Goal: Book appointment/travel/reservation

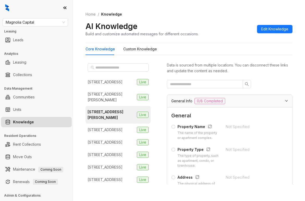
click at [179, 16] on ol "Home / Knowledge" at bounding box center [188, 14] width 207 height 6
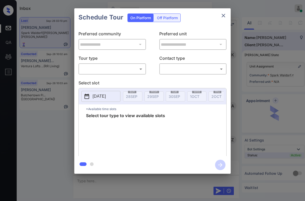
scroll to position [976, 0]
click at [112, 71] on body "Inbox Paolo Gabriel Online Set yourself offline Set yourself on break Profile S…" at bounding box center [152, 100] width 305 height 201
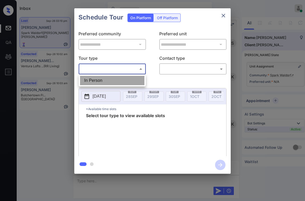
click at [105, 80] on li "In Person" at bounding box center [112, 80] width 64 height 9
type input "********"
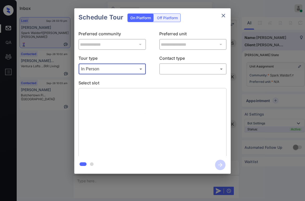
click at [173, 70] on body "Inbox Paolo Gabriel Online Set yourself offline Set yourself on break Profile S…" at bounding box center [152, 100] width 305 height 201
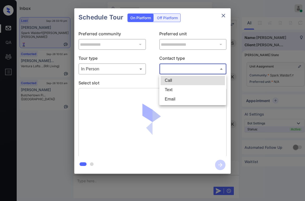
click at [168, 89] on li "Text" at bounding box center [192, 89] width 64 height 9
type input "****"
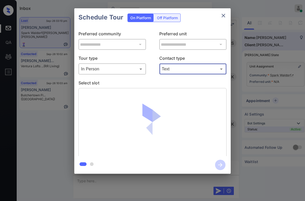
click at [161, 83] on p "Select slot" at bounding box center [152, 84] width 148 height 8
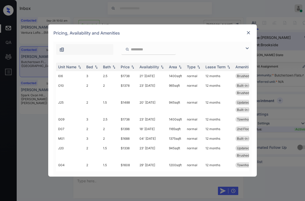
click at [247, 32] on img at bounding box center [247, 32] width 5 height 5
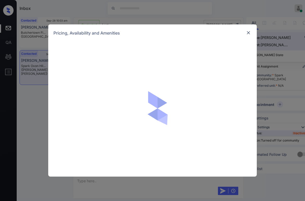
scroll to position [408, 0]
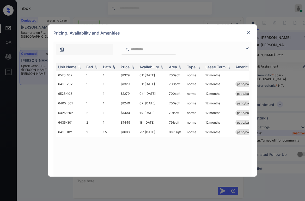
click at [245, 48] on img at bounding box center [247, 48] width 6 height 6
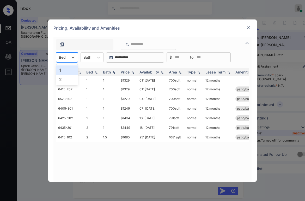
click at [64, 58] on div at bounding box center [62, 57] width 7 height 5
click at [63, 70] on div "1" at bounding box center [67, 70] width 22 height 9
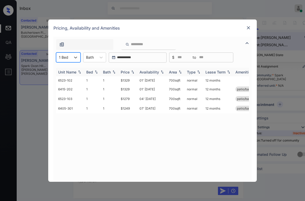
click at [129, 72] on div "Price" at bounding box center [125, 72] width 9 height 4
click at [128, 72] on div "Price" at bounding box center [125, 72] width 9 height 4
click at [126, 79] on td "$1329" at bounding box center [127, 81] width 19 height 8
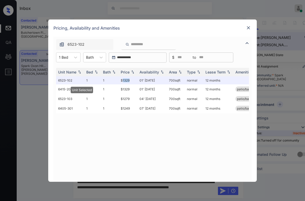
click at [250, 28] on img at bounding box center [247, 27] width 5 height 5
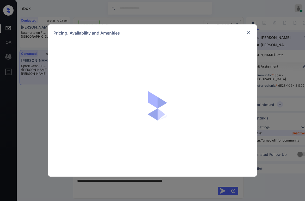
scroll to position [520, 0]
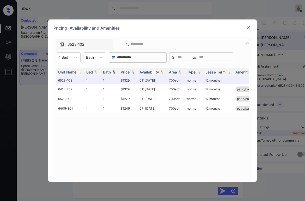
click at [247, 27] on img at bounding box center [247, 27] width 5 height 5
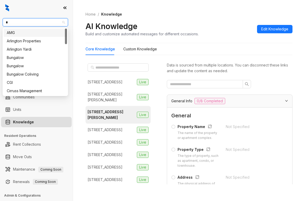
type input "**"
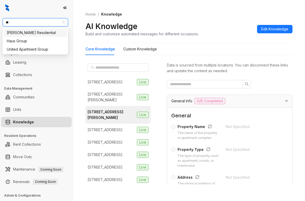
click at [38, 34] on div "[PERSON_NAME] Residential" at bounding box center [35, 33] width 57 height 6
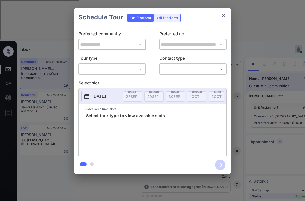
click at [127, 71] on body "Inbox Paolo Gabriel Online Set yourself offline Set yourself on break Profile S…" at bounding box center [152, 100] width 305 height 201
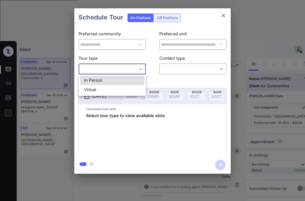
scroll to position [1106, 0]
click at [101, 80] on li "In Person" at bounding box center [112, 80] width 64 height 9
type input "********"
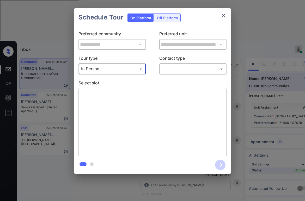
click at [180, 74] on div "​ ​" at bounding box center [192, 69] width 67 height 11
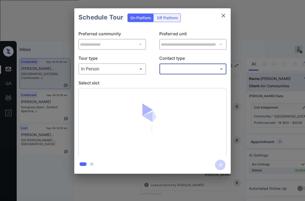
click at [179, 76] on div "**********" at bounding box center [152, 92] width 156 height 130
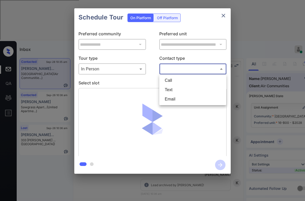
click at [181, 69] on body "Inbox Paolo Gabriel Online Set yourself offline Set yourself on break Profile S…" at bounding box center [152, 100] width 305 height 201
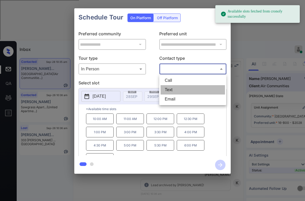
click at [173, 89] on li "Text" at bounding box center [192, 89] width 64 height 9
type input "****"
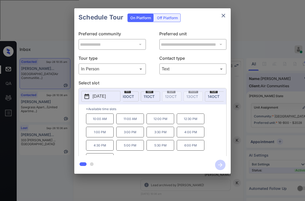
scroll to position [0, 218]
click at [188, 97] on span "11 OCT" at bounding box center [191, 96] width 11 height 4
click at [224, 16] on icon "close" at bounding box center [223, 15] width 6 height 6
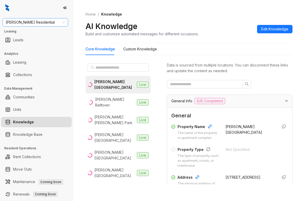
click at [53, 19] on span "[PERSON_NAME] Residential" at bounding box center [35, 22] width 59 height 8
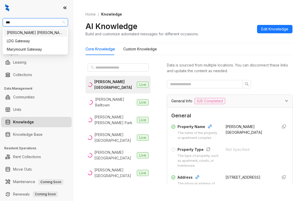
type input "****"
click at [42, 32] on div "[PERSON_NAME] [PERSON_NAME]" at bounding box center [35, 33] width 57 height 6
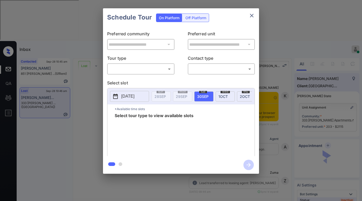
scroll to position [1349, 0]
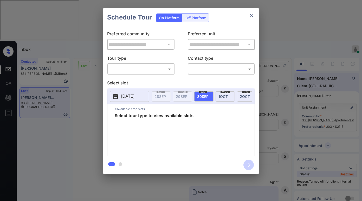
click at [149, 71] on body "Inbox Paolo Gabriel Online Set yourself offline Set yourself on break Profile S…" at bounding box center [181, 100] width 362 height 201
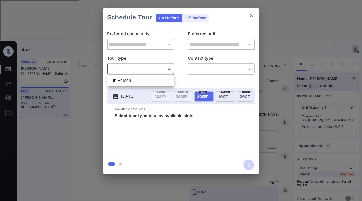
click at [139, 80] on li "In Person" at bounding box center [141, 80] width 64 height 9
type input "********"
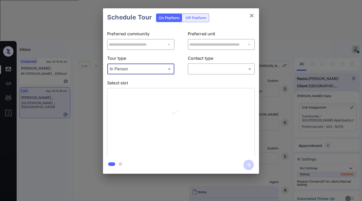
click at [203, 68] on body "Inbox Paolo Gabriel Online Set yourself offline Set yourself on break Profile S…" at bounding box center [181, 100] width 362 height 201
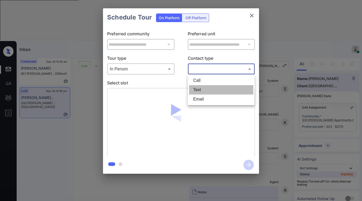
click at [203, 89] on li "Text" at bounding box center [221, 89] width 64 height 9
type input "****"
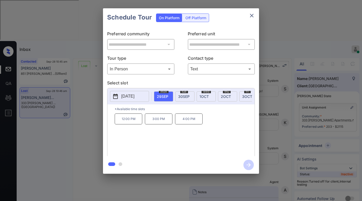
scroll to position [0, 30]
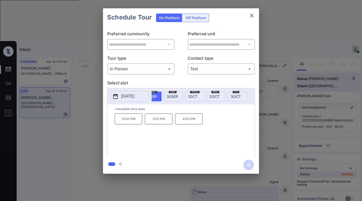
click at [252, 17] on icon "close" at bounding box center [252, 15] width 6 height 6
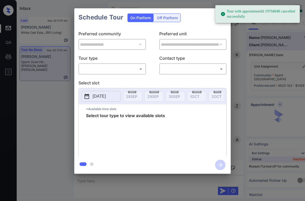
scroll to position [1397, 0]
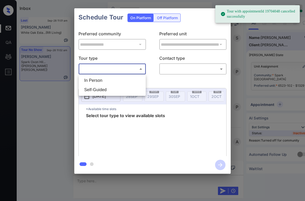
click at [125, 68] on body "Tour with appointmentId 19704048 cancelled successfully Inbox Paolo Gabriel Onl…" at bounding box center [152, 100] width 305 height 201
click at [110, 79] on li "In Person" at bounding box center [112, 80] width 64 height 9
type input "********"
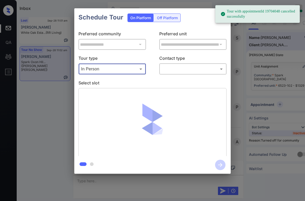
click at [178, 75] on div "**********" at bounding box center [152, 92] width 156 height 130
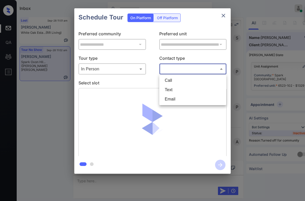
click at [181, 72] on body "Tour with appointmentId 19704048 cancelled successfully Inbox Paolo Gabriel Onl…" at bounding box center [152, 100] width 305 height 201
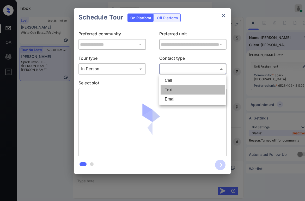
click at [175, 88] on li "Text" at bounding box center [192, 89] width 64 height 9
type input "****"
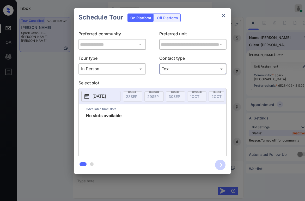
click at [39, 83] on div "**********" at bounding box center [152, 91] width 305 height 182
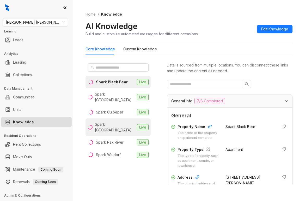
click at [114, 122] on div "Spark [GEOGRAPHIC_DATA]" at bounding box center [115, 127] width 40 height 11
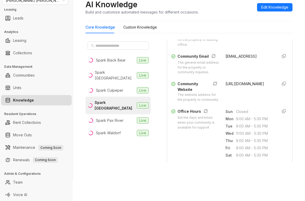
scroll to position [156, 0]
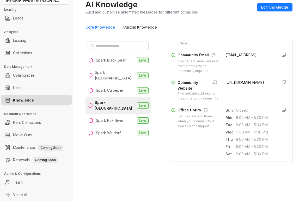
drag, startPoint x: 219, startPoint y: 100, endPoint x: 254, endPoint y: 107, distance: 36.0
click at [254, 101] on div "Community Website The website address for the property or community. https://be…" at bounding box center [229, 90] width 117 height 21
copy span "https://besparkliving.com/spark-oxon-hill/"
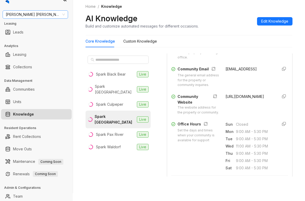
scroll to position [0, 0]
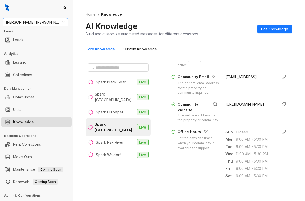
click at [40, 25] on span "Gates Hudson" at bounding box center [35, 22] width 59 height 8
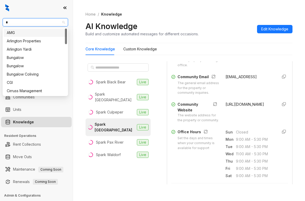
type input "**"
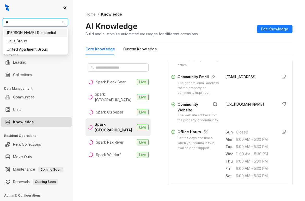
click at [38, 32] on div "[PERSON_NAME] Residential" at bounding box center [35, 33] width 57 height 6
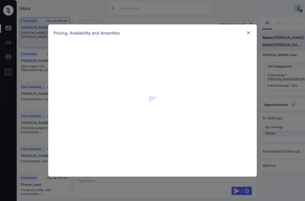
scroll to position [292, 0]
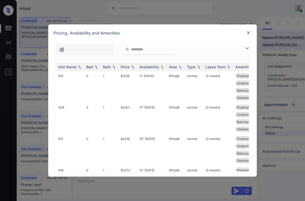
click at [246, 48] on img at bounding box center [247, 48] width 6 height 6
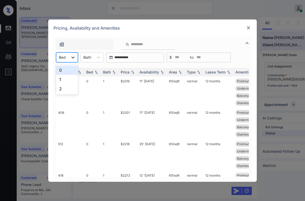
click at [72, 60] on div at bounding box center [72, 57] width 9 height 9
click at [64, 79] on div "1" at bounding box center [67, 79] width 22 height 9
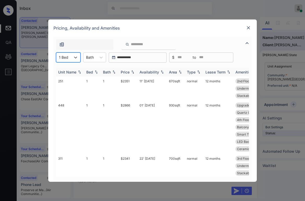
click at [128, 72] on div "Price" at bounding box center [125, 72] width 9 height 4
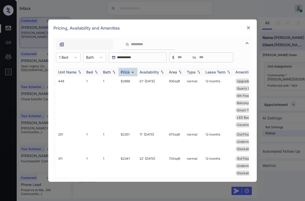
click at [128, 72] on div "Price" at bounding box center [125, 72] width 9 height 4
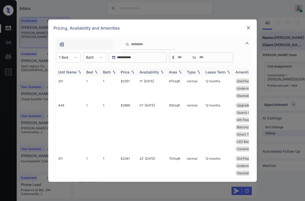
click at [128, 72] on div "Price" at bounding box center [125, 72] width 9 height 4
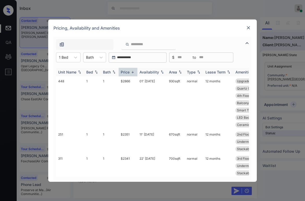
click at [128, 72] on div "Price" at bounding box center [125, 72] width 9 height 4
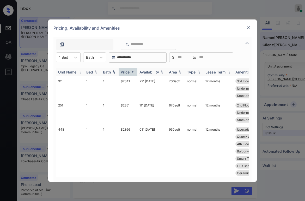
click at [128, 72] on div "Price" at bounding box center [125, 72] width 9 height 4
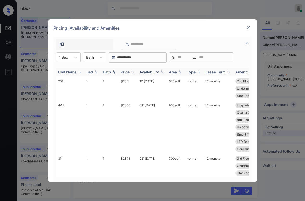
click at [128, 72] on div "Price" at bounding box center [125, 72] width 9 height 4
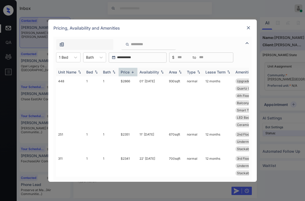
click at [128, 72] on div "Price" at bounding box center [125, 72] width 9 height 4
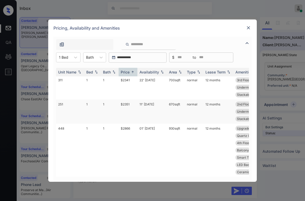
scroll to position [0, 0]
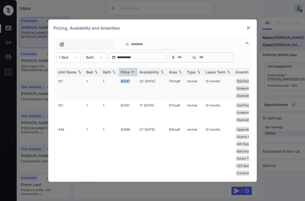
drag, startPoint x: 120, startPoint y: 81, endPoint x: 133, endPoint y: 81, distance: 13.3
click at [132, 81] on td "$2341" at bounding box center [127, 89] width 19 height 24
copy td "$2341"
click at [70, 56] on div "1 Bed" at bounding box center [63, 58] width 15 height 8
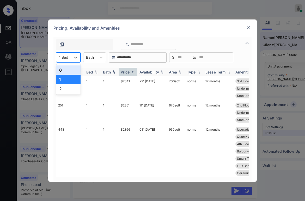
drag, startPoint x: 65, startPoint y: 72, endPoint x: 73, endPoint y: 72, distance: 8.3
click at [65, 72] on div "0" at bounding box center [68, 70] width 24 height 9
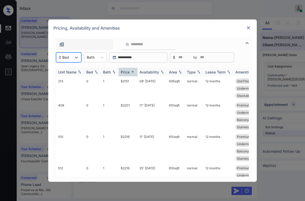
click at [130, 72] on img at bounding box center [132, 72] width 5 height 4
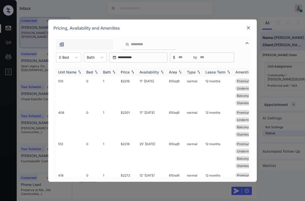
click at [130, 72] on img at bounding box center [132, 72] width 5 height 4
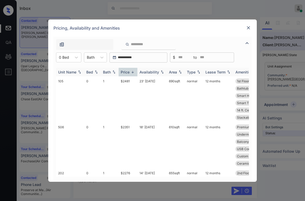
click at [130, 72] on img at bounding box center [132, 72] width 5 height 4
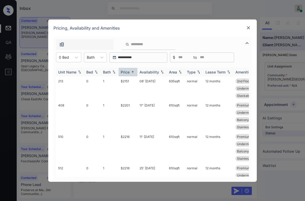
click at [130, 72] on img at bounding box center [132, 72] width 5 height 4
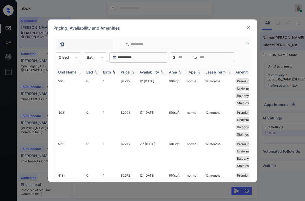
click at [130, 72] on img at bounding box center [132, 72] width 5 height 4
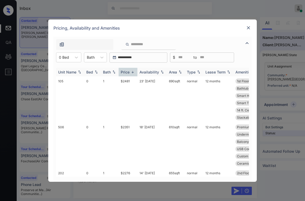
click at [130, 73] on img at bounding box center [132, 72] width 5 height 4
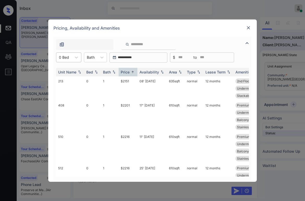
click at [68, 61] on div "0 Bed" at bounding box center [68, 58] width 25 height 10
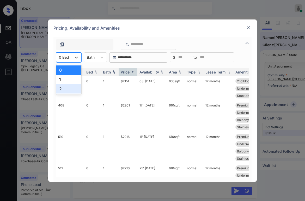
click at [67, 90] on div "2" at bounding box center [68, 88] width 25 height 9
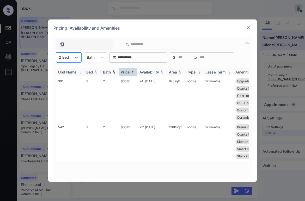
click at [128, 71] on div "Price" at bounding box center [125, 72] width 9 height 4
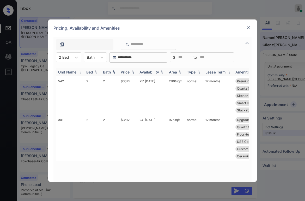
click at [128, 71] on div "Price" at bounding box center [125, 72] width 9 height 4
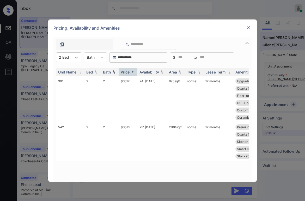
click at [72, 59] on div at bounding box center [76, 57] width 9 height 9
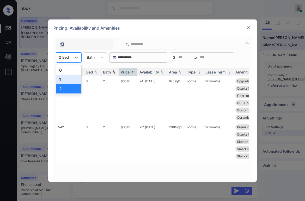
click at [65, 79] on div "1" at bounding box center [68, 79] width 25 height 9
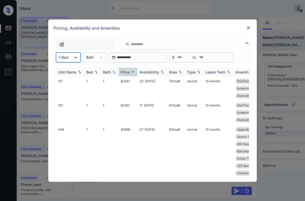
click at [129, 72] on div "Price" at bounding box center [125, 72] width 9 height 4
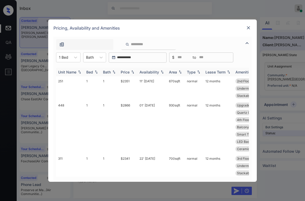
click at [129, 72] on div "Price" at bounding box center [125, 72] width 9 height 4
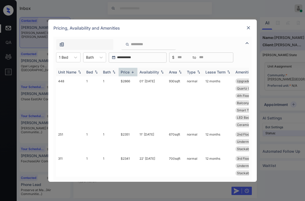
click at [127, 75] on th "Price" at bounding box center [127, 72] width 19 height 9
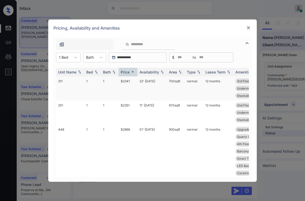
click at [124, 82] on td "$2341" at bounding box center [127, 89] width 19 height 24
drag, startPoint x: 120, startPoint y: 80, endPoint x: 155, endPoint y: 77, distance: 35.8
click at [135, 80] on td "$2341" at bounding box center [127, 89] width 19 height 24
copy td "$2341"
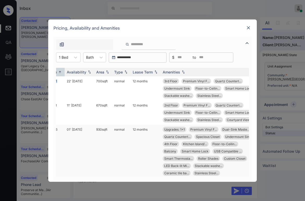
scroll to position [0, 74]
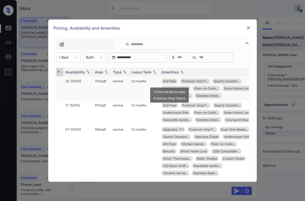
drag, startPoint x: 169, startPoint y: 81, endPoint x: 187, endPoint y: 77, distance: 18.6
click at [169, 81] on span "3rd Floor" at bounding box center [169, 81] width 13 height 4
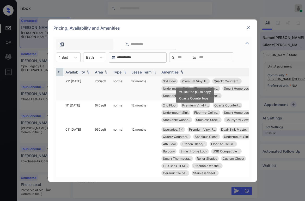
drag, startPoint x: 202, startPoint y: 81, endPoint x: 205, endPoint y: 81, distance: 2.9
click at [202, 81] on span "Premium Vinyl F..." at bounding box center [194, 81] width 27 height 4
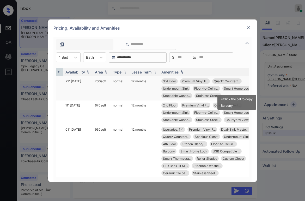
click at [233, 89] on span "Smart Home Lock" at bounding box center [237, 89] width 27 height 4
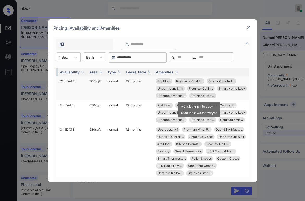
click at [199, 95] on span "Stainless Steel..." at bounding box center [202, 96] width 24 height 4
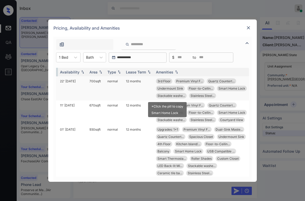
click at [162, 97] on span "Stackable washe..." at bounding box center [171, 96] width 28 height 4
click at [248, 28] on img at bounding box center [247, 27] width 5 height 5
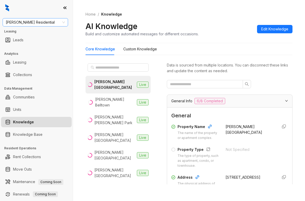
click at [43, 23] on span "[PERSON_NAME] Residential" at bounding box center [35, 22] width 59 height 8
type input "****"
click at [37, 36] on div "[GEOGRAPHIC_DATA]" at bounding box center [35, 33] width 63 height 8
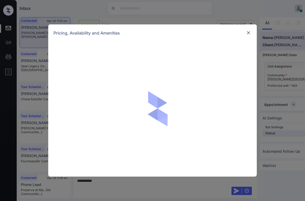
scroll to position [396, 0]
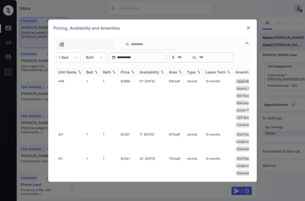
click at [127, 72] on div "Price" at bounding box center [125, 72] width 9 height 4
click at [129, 72] on div "Price" at bounding box center [125, 72] width 9 height 4
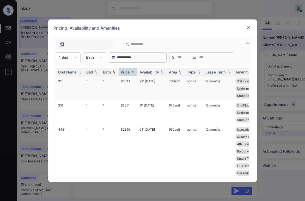
click at [126, 79] on td "$2341" at bounding box center [127, 89] width 19 height 24
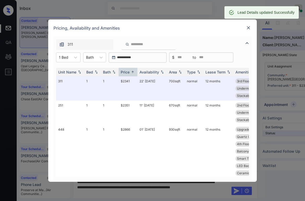
click at [251, 27] on div at bounding box center [248, 28] width 6 height 6
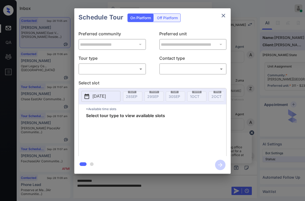
scroll to position [430, 0]
click at [114, 75] on div "**********" at bounding box center [152, 92] width 156 height 130
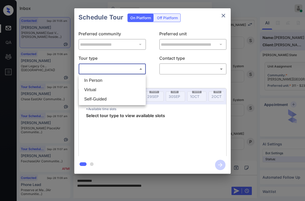
click at [115, 69] on body "Inbox [PERSON_NAME] Online Set yourself offline Set yourself on break Profile S…" at bounding box center [152, 100] width 305 height 201
click at [114, 80] on li "In Person" at bounding box center [112, 80] width 64 height 9
type input "********"
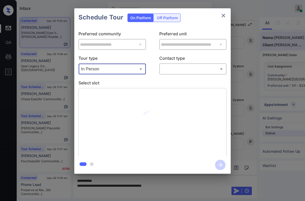
click at [178, 72] on body "Inbox Paolo Gabriel Online Set yourself offline Set yourself on break Profile S…" at bounding box center [152, 100] width 305 height 201
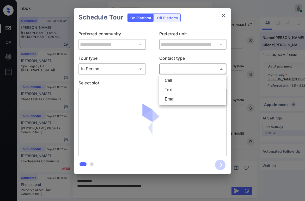
click at [174, 86] on li "Text" at bounding box center [192, 89] width 64 height 9
type input "****"
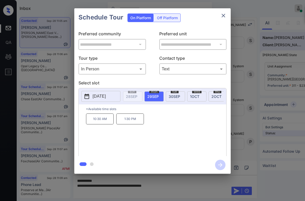
click at [199, 24] on div "Schedule Tour On Platform Off Platform" at bounding box center [152, 17] width 156 height 18
click at [226, 17] on button "close" at bounding box center [223, 15] width 10 height 10
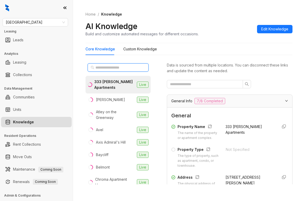
click at [115, 67] on input "text" at bounding box center [118, 68] width 46 height 6
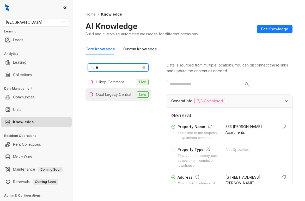
type input "**"
click at [111, 95] on div "Opal Legacy Central" at bounding box center [113, 95] width 35 height 6
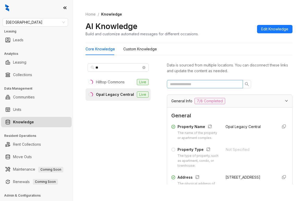
drag, startPoint x: 222, startPoint y: 90, endPoint x: 222, endPoint y: 85, distance: 5.2
click at [222, 89] on div "Data is sourced from multiple locations. You can disconnect these links and upd…" at bounding box center [229, 122] width 125 height 123
click at [222, 85] on input "text" at bounding box center [203, 84] width 66 height 6
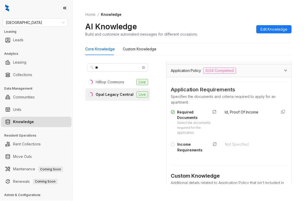
scroll to position [78, 0]
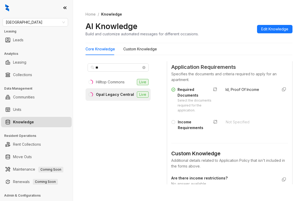
type input "******"
click at [37, 20] on span "Fairfield" at bounding box center [35, 22] width 59 height 8
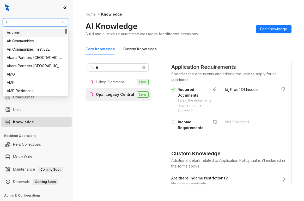
type input "**"
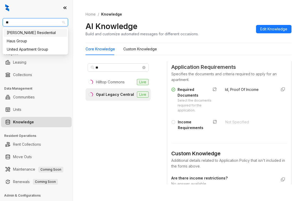
drag, startPoint x: 33, startPoint y: 33, endPoint x: 29, endPoint y: 9, distance: 24.2
click at [33, 33] on div "Griffis Residential" at bounding box center [35, 33] width 57 height 6
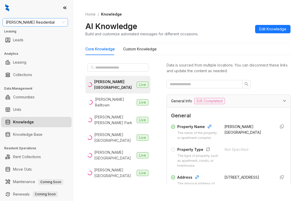
click at [43, 22] on span "[PERSON_NAME] Residential" at bounding box center [35, 22] width 59 height 8
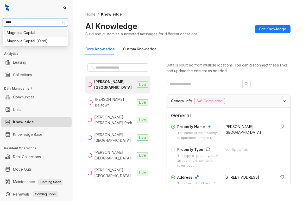
type input "*****"
click at [39, 34] on div "Magnolia Capital" at bounding box center [35, 33] width 57 height 6
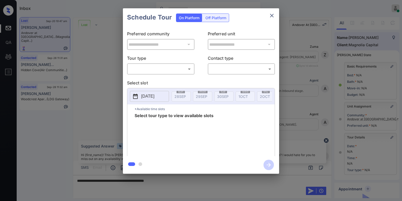
scroll to position [61, 0]
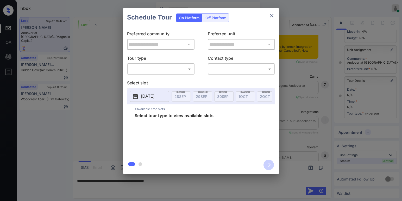
click at [177, 68] on body "Inbox Paolo Gabriel Online Set yourself offline Set yourself on break Profile S…" at bounding box center [201, 100] width 402 height 201
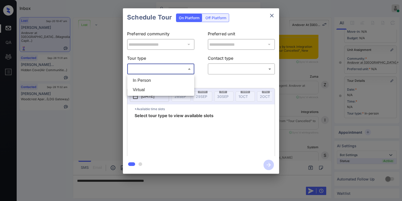
click at [153, 82] on li "In Person" at bounding box center [161, 80] width 64 height 9
type input "********"
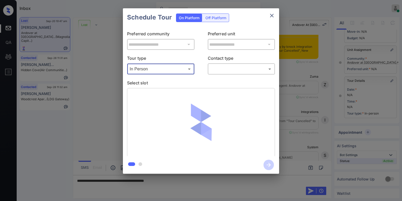
click at [217, 71] on body "Inbox Paolo Gabriel Online Set yourself offline Set yourself on break Profile S…" at bounding box center [201, 100] width 402 height 201
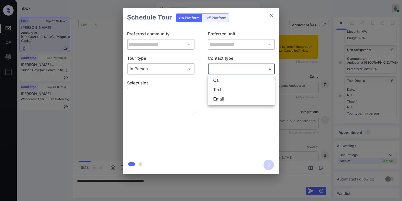
click at [218, 89] on li "Text" at bounding box center [241, 89] width 64 height 9
type input "****"
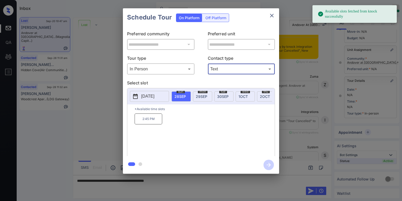
click at [201, 96] on span "29 SEP" at bounding box center [201, 96] width 11 height 4
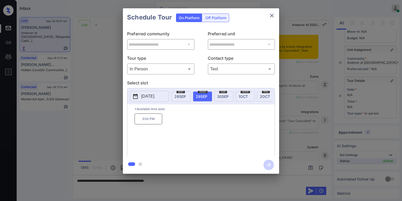
click at [182, 96] on span "28 SEP" at bounding box center [179, 96] width 11 height 4
drag, startPoint x: 142, startPoint y: 121, endPoint x: 156, endPoint y: 122, distance: 14.6
click at [156, 122] on p "2:45 PM" at bounding box center [149, 119] width 28 height 11
copy p "2:45 PM"
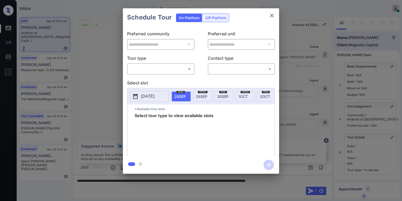
scroll to position [61, 0]
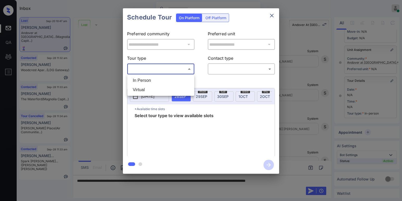
click at [163, 69] on body "Inbox Paolo Gabriel Online Set yourself offline Set yourself on break Profile S…" at bounding box center [201, 100] width 402 height 201
click at [152, 79] on li "In Person" at bounding box center [161, 80] width 64 height 9
type input "********"
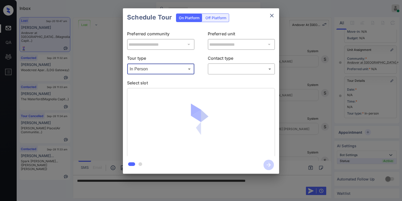
click at [220, 73] on body "Inbox Paolo Gabriel Online Set yourself offline Set yourself on break Profile S…" at bounding box center [201, 100] width 402 height 201
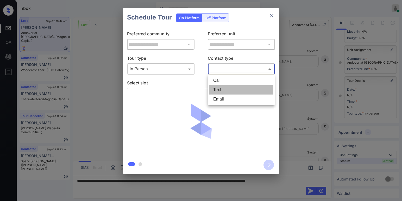
click at [219, 87] on li "Text" at bounding box center [241, 89] width 64 height 9
type input "****"
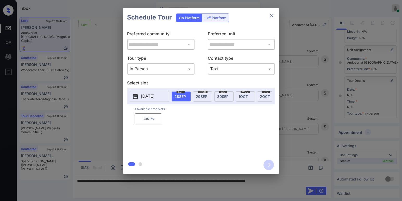
click at [302, 94] on div "**********" at bounding box center [201, 91] width 402 height 182
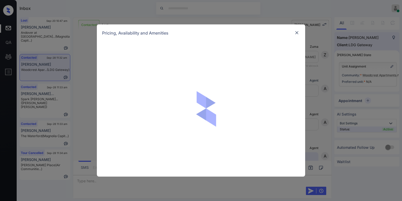
scroll to position [310, 0]
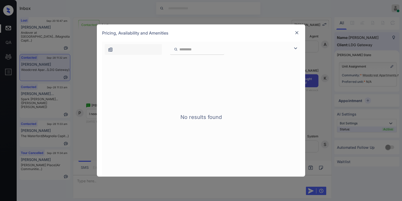
click at [299, 33] on img at bounding box center [296, 32] width 5 height 5
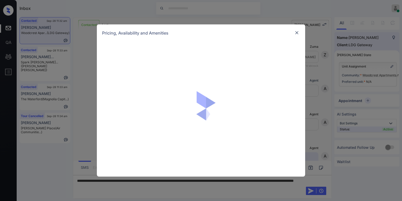
scroll to position [362, 0]
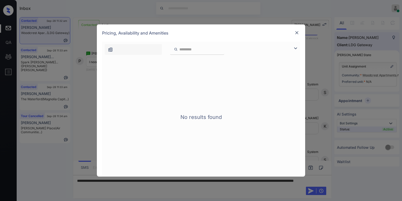
click at [297, 33] on img at bounding box center [296, 32] width 5 height 5
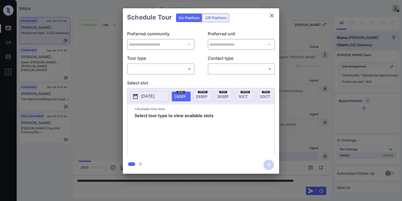
scroll to position [362, 0]
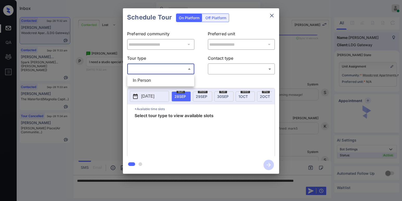
click at [176, 71] on body "Inbox [PERSON_NAME] Online Set yourself offline Set yourself on break Profile S…" at bounding box center [201, 100] width 402 height 201
click at [160, 77] on li "In Person" at bounding box center [161, 80] width 64 height 9
type input "********"
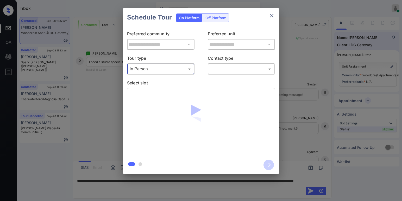
click at [224, 69] on body "Inbox [PERSON_NAME] Online Set yourself offline Set yourself on break Profile S…" at bounding box center [201, 100] width 402 height 201
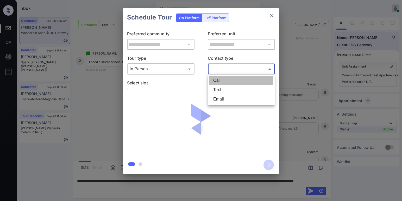
click at [221, 85] on li "Call" at bounding box center [241, 80] width 64 height 9
type input "****"
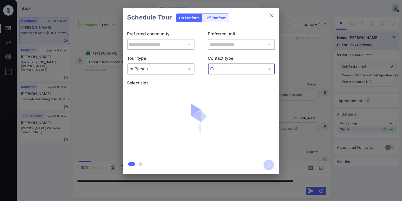
click at [221, 76] on div "**********" at bounding box center [201, 92] width 156 height 130
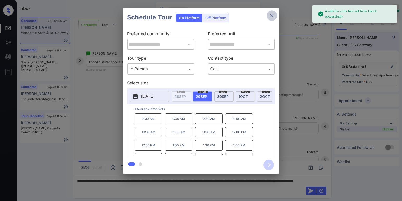
click at [274, 17] on icon "close" at bounding box center [272, 15] width 6 height 6
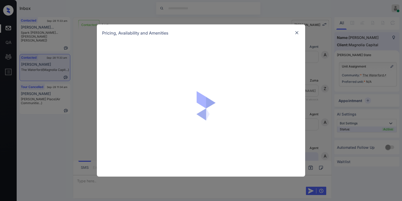
scroll to position [261, 0]
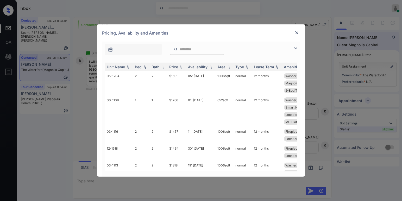
click at [292, 47] on div at bounding box center [201, 48] width 198 height 13
click at [295, 47] on img at bounding box center [295, 48] width 6 height 6
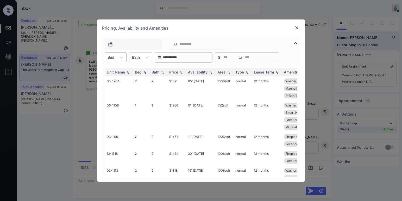
click at [115, 58] on div "Bed" at bounding box center [111, 58] width 12 height 8
click at [111, 70] on div "1" at bounding box center [116, 70] width 22 height 9
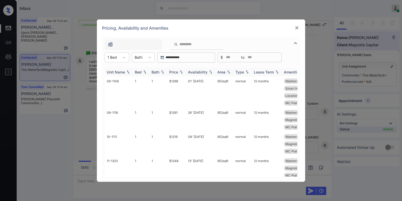
click at [176, 70] on div "Price" at bounding box center [173, 72] width 9 height 4
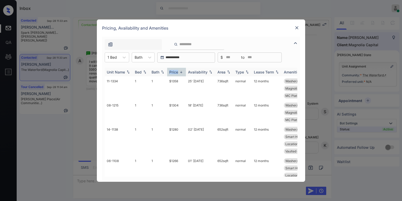
click at [176, 70] on div "Price" at bounding box center [173, 72] width 9 height 4
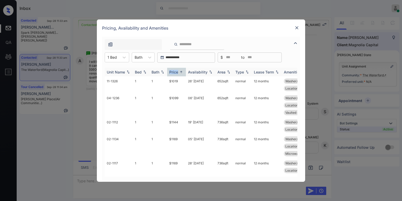
click at [178, 73] on div "Price" at bounding box center [173, 72] width 9 height 4
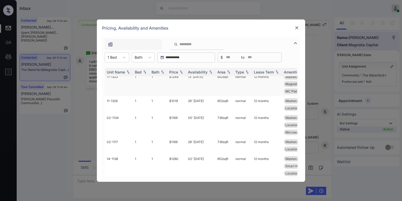
scroll to position [0, 0]
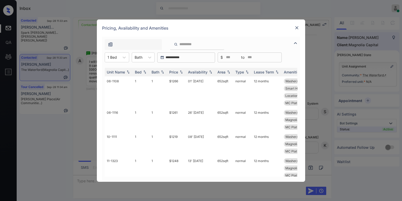
click at [213, 43] on input "search" at bounding box center [200, 44] width 43 height 4
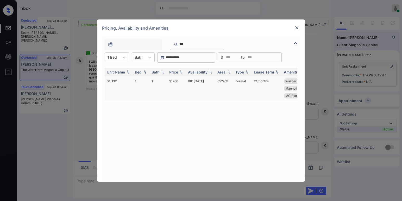
type input "***"
click at [177, 82] on td "$1260" at bounding box center [176, 89] width 19 height 24
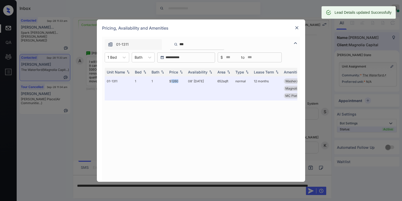
click at [298, 30] on img at bounding box center [296, 27] width 5 height 5
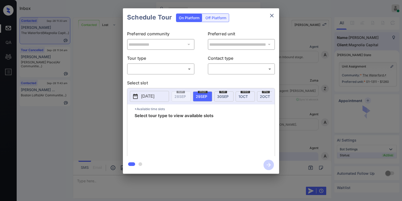
scroll to position [209, 0]
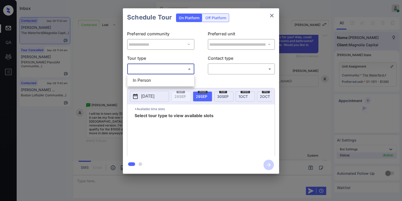
click at [160, 67] on body "Inbox [PERSON_NAME] Online Set yourself offline Set yourself on break Profile S…" at bounding box center [201, 100] width 402 height 201
click at [151, 80] on li "In Person" at bounding box center [161, 80] width 64 height 9
type input "********"
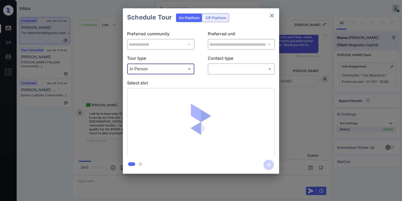
click at [234, 72] on body "Inbox [PERSON_NAME] Online Set yourself offline Set yourself on break Profile S…" at bounding box center [201, 100] width 402 height 201
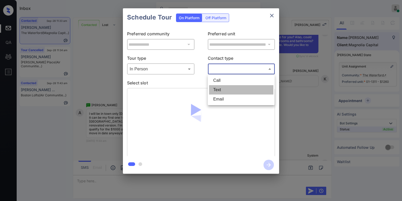
click at [226, 87] on li "Text" at bounding box center [241, 89] width 64 height 9
type input "****"
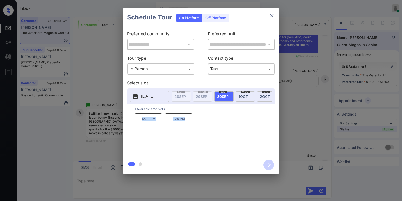
drag, startPoint x: 140, startPoint y: 122, endPoint x: 195, endPoint y: 129, distance: 54.9
click at [195, 129] on div "12:00 PM 3:30 PM" at bounding box center [205, 135] width 140 height 42
copy div "12:00 PM 3:30 PM"
click at [272, 12] on icon "close" at bounding box center [272, 15] width 6 height 6
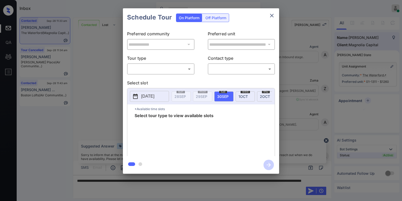
scroll to position [209, 0]
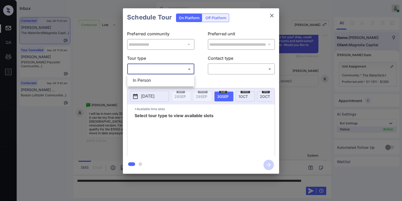
click at [160, 73] on body "Inbox Paolo Gabriel Online Set yourself offline Set yourself on break Profile S…" at bounding box center [201, 100] width 402 height 201
click at [158, 79] on li "In Person" at bounding box center [161, 80] width 64 height 9
type input "********"
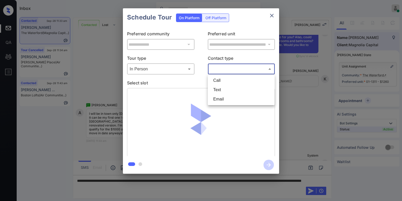
click at [232, 70] on body "Inbox Paolo Gabriel Online Set yourself offline Set yourself on break Profile S…" at bounding box center [201, 100] width 402 height 201
drag, startPoint x: 222, startPoint y: 92, endPoint x: 225, endPoint y: 90, distance: 3.9
click at [222, 92] on li "Text" at bounding box center [241, 89] width 64 height 9
type input "****"
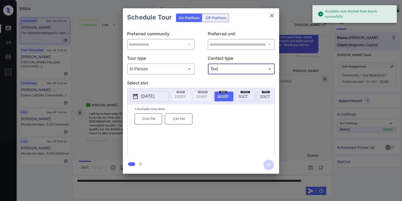
click at [299, 110] on div "**********" at bounding box center [201, 91] width 402 height 182
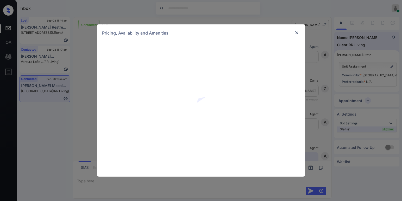
scroll to position [399, 0]
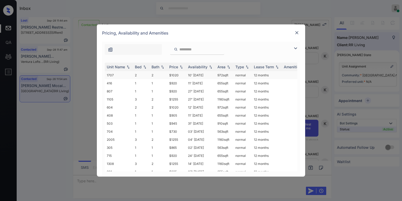
click at [175, 75] on td "$1020" at bounding box center [176, 75] width 19 height 8
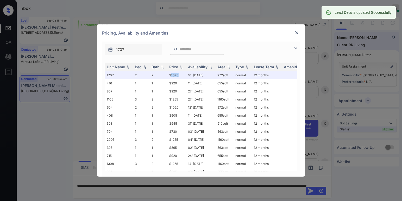
click at [293, 49] on img at bounding box center [295, 48] width 6 height 6
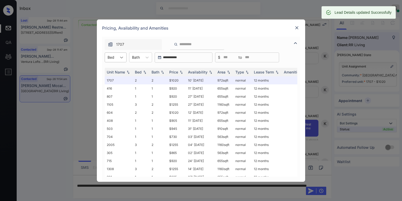
click at [121, 61] on div at bounding box center [121, 57] width 9 height 9
click at [110, 81] on div "2" at bounding box center [116, 79] width 22 height 9
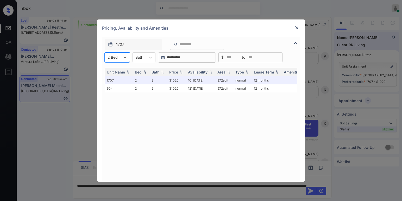
click at [295, 28] on img at bounding box center [296, 27] width 5 height 5
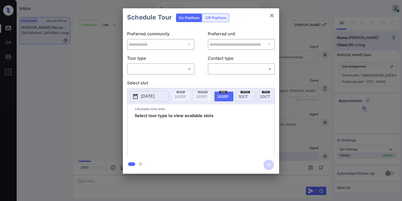
scroll to position [1827, 0]
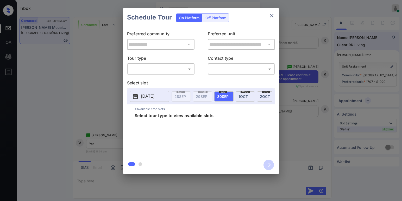
click at [273, 14] on icon "close" at bounding box center [272, 15] width 6 height 6
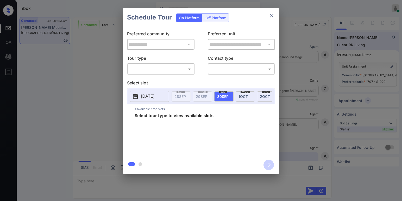
scroll to position [1827, 0]
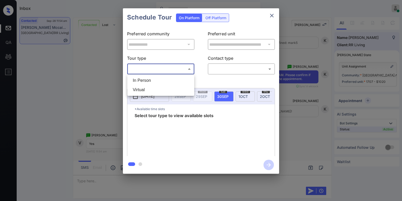
click at [157, 70] on body "Inbox [PERSON_NAME] Online Set yourself offline Set yourself on break Profile S…" at bounding box center [201, 100] width 402 height 201
click at [153, 80] on li "In Person" at bounding box center [161, 80] width 64 height 9
type input "********"
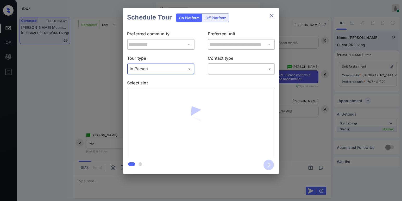
click at [217, 72] on body "Inbox Paolo Gabriel Online Set yourself offline Set yourself on break Profile S…" at bounding box center [201, 100] width 402 height 201
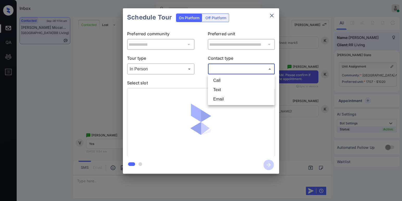
click at [217, 88] on li "Text" at bounding box center [241, 89] width 64 height 9
type input "****"
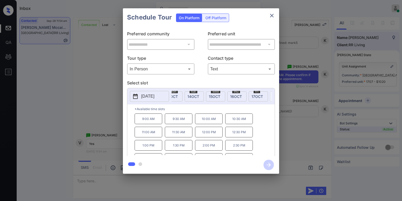
scroll to position [0, 348]
click at [234, 97] on span "17 OCT" at bounding box center [237, 96] width 11 height 4
click at [212, 122] on p "10:00 AM" at bounding box center [209, 119] width 28 height 11
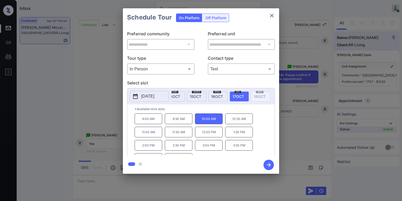
click at [299, 101] on div "**********" at bounding box center [201, 91] width 402 height 182
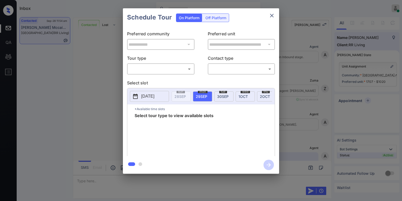
scroll to position [2017, 0]
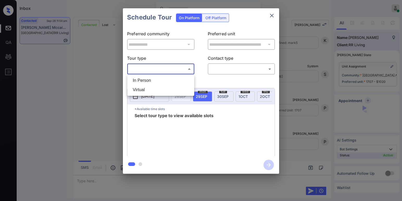
click at [168, 68] on body "Inbox [PERSON_NAME] Online Set yourself offline Set yourself on break Profile S…" at bounding box center [201, 100] width 402 height 201
click at [154, 79] on li "In Person" at bounding box center [161, 80] width 64 height 9
type input "********"
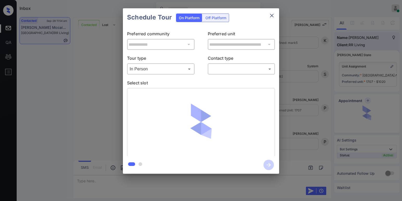
click at [224, 72] on body "Inbox Paolo Gabriel Online Set yourself offline Set yourself on break Profile S…" at bounding box center [201, 100] width 402 height 201
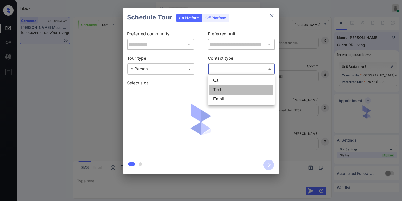
click at [223, 87] on li "Text" at bounding box center [241, 89] width 64 height 9
type input "****"
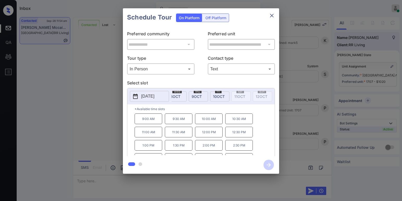
scroll to position [0, 237]
click at [197, 98] on span "10 OCT" at bounding box center [200, 96] width 12 height 4
click at [220, 96] on span "17 OCT" at bounding box center [222, 96] width 11 height 4
click at [210, 123] on p "10:00 AM" at bounding box center [209, 119] width 28 height 11
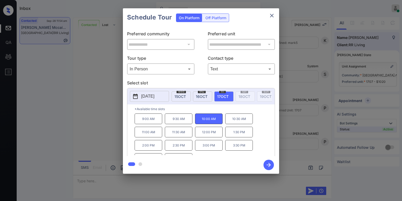
click at [267, 162] on icon "button" at bounding box center [268, 165] width 10 height 10
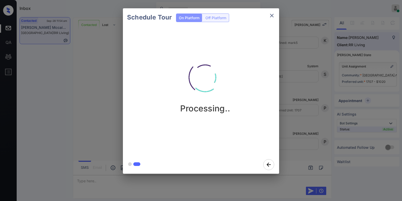
click at [268, 100] on div "Processing.." at bounding box center [205, 83] width 156 height 62
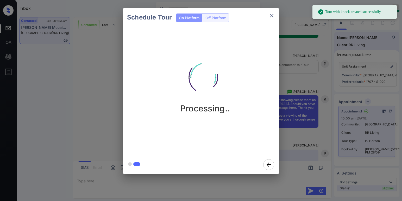
scroll to position [2223, 0]
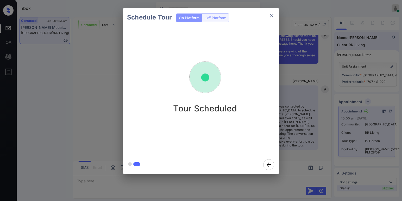
click at [318, 123] on div "Schedule Tour On Platform Off Platform Tour Scheduled" at bounding box center [201, 91] width 402 height 182
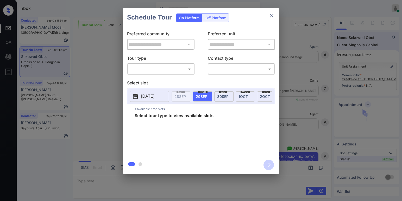
scroll to position [876, 0]
click at [157, 72] on body "Inbox [PERSON_NAME] Online Set yourself offline Set yourself on break Profile S…" at bounding box center [201, 100] width 402 height 201
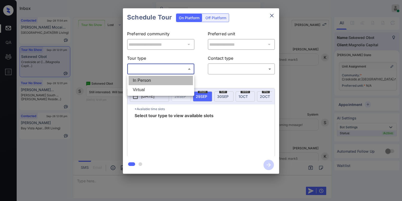
click at [151, 81] on li "In Person" at bounding box center [161, 80] width 64 height 9
type input "********"
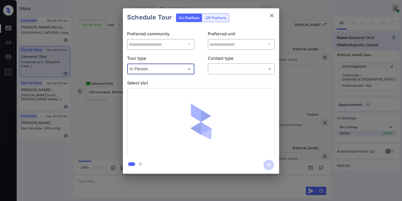
click at [228, 73] on body "Inbox [PERSON_NAME] Online Set yourself offline Set yourself on break Profile S…" at bounding box center [201, 100] width 402 height 201
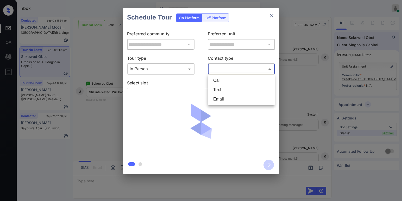
click at [224, 89] on li "Text" at bounding box center [241, 89] width 64 height 9
type input "****"
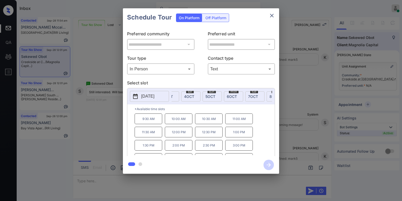
scroll to position [0, 115]
click at [269, 15] on icon "close" at bounding box center [272, 15] width 6 height 6
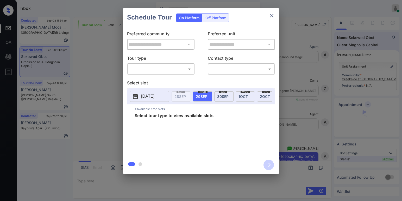
click at [187, 71] on body "Inbox [PERSON_NAME] Online Set yourself offline Set yourself on break Profile S…" at bounding box center [201, 100] width 402 height 201
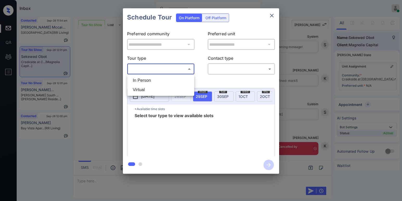
drag, startPoint x: 158, startPoint y: 82, endPoint x: 180, endPoint y: 77, distance: 22.8
click at [158, 82] on li "In Person" at bounding box center [161, 80] width 64 height 9
type input "********"
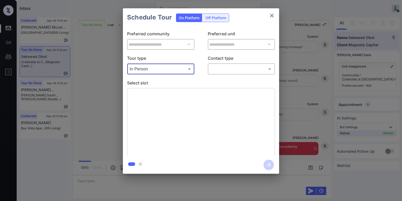
click at [235, 71] on body "Inbox [PERSON_NAME] Online Set yourself offline Set yourself on break Profile S…" at bounding box center [201, 100] width 402 height 201
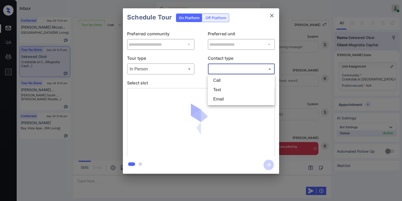
click at [227, 88] on li "Text" at bounding box center [241, 89] width 64 height 9
type input "****"
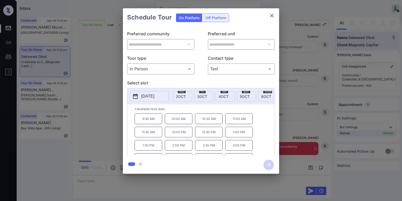
scroll to position [0, 92]
click at [213, 95] on span "[DATE]" at bounding box center [216, 96] width 10 height 4
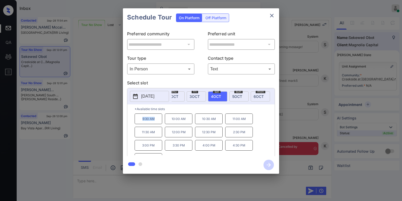
drag, startPoint x: 140, startPoint y: 120, endPoint x: 157, endPoint y: 122, distance: 17.3
click at [157, 122] on p "9:30 AM" at bounding box center [149, 119] width 28 height 11
copy p "9:30 AM"
click at [269, 15] on icon "close" at bounding box center [272, 15] width 6 height 6
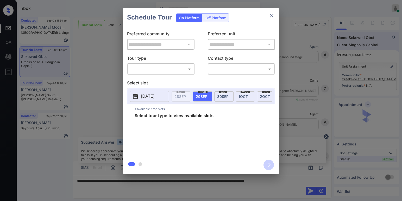
scroll to position [876, 0]
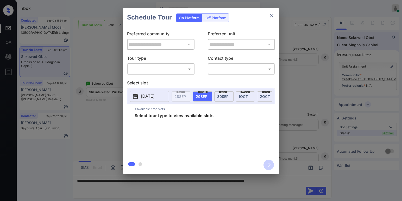
click at [170, 69] on body "Inbox Paolo Gabriel Online Set yourself offline Set yourself on break Profile S…" at bounding box center [201, 100] width 402 height 201
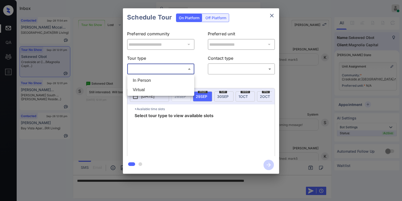
drag, startPoint x: 162, startPoint y: 79, endPoint x: 226, endPoint y: 72, distance: 64.7
click at [164, 78] on li "In Person" at bounding box center [161, 80] width 64 height 9
type input "********"
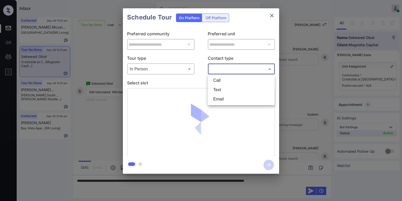
click at [243, 70] on body "Inbox Paolo Gabriel Online Set yourself offline Set yourself on break Profile S…" at bounding box center [201, 100] width 402 height 201
click at [229, 90] on li "Text" at bounding box center [241, 89] width 64 height 9
type input "****"
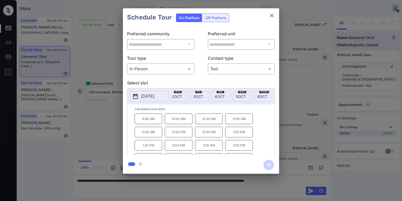
scroll to position [0, 99]
click at [210, 98] on span "4 OCT" at bounding box center [208, 96] width 10 height 4
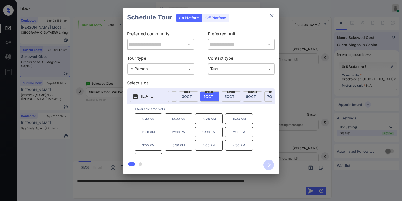
scroll to position [9, 0]
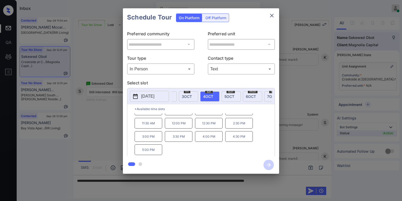
click at [211, 93] on div "sat 4 OCT" at bounding box center [209, 97] width 19 height 10
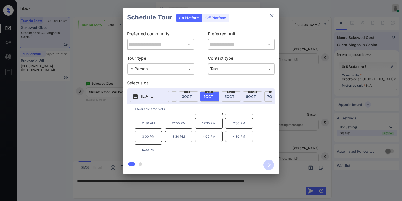
click at [297, 119] on div "**********" at bounding box center [201, 91] width 402 height 182
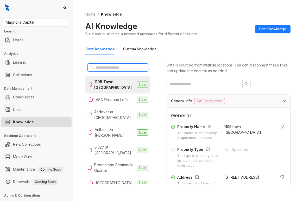
click at [124, 67] on input "text" at bounding box center [118, 68] width 46 height 6
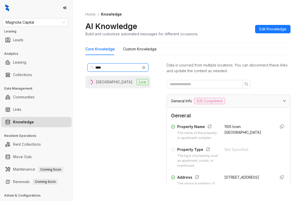
type input "****"
click at [117, 84] on div "Cadence Union Station" at bounding box center [114, 82] width 37 height 6
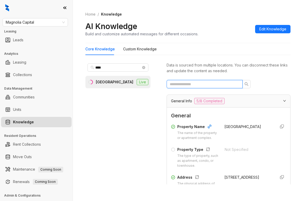
click at [191, 85] on input "text" at bounding box center [203, 84] width 66 height 6
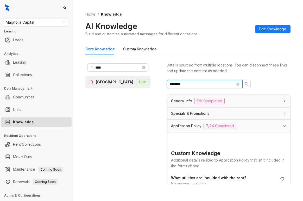
type input "*********"
click at [238, 86] on icon "close-circle" at bounding box center [237, 84] width 3 height 3
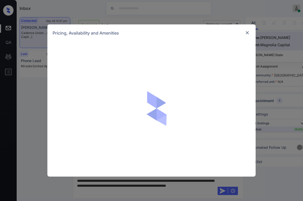
scroll to position [651, 0]
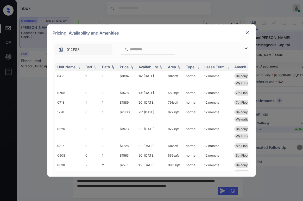
click at [247, 35] on img at bounding box center [247, 32] width 5 height 5
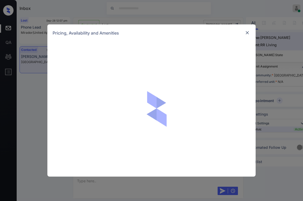
scroll to position [1277, 0]
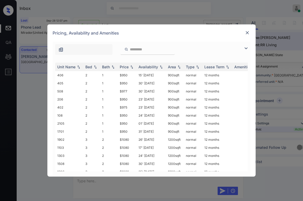
click at [245, 48] on img at bounding box center [246, 48] width 6 height 6
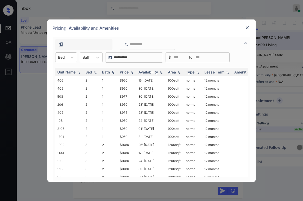
click at [64, 59] on div at bounding box center [61, 57] width 7 height 5
click at [64, 73] on div "2" at bounding box center [66, 70] width 22 height 9
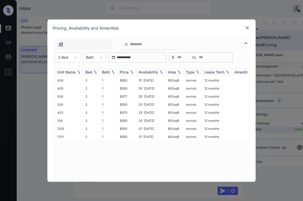
click at [127, 71] on div "Price" at bounding box center [124, 72] width 9 height 4
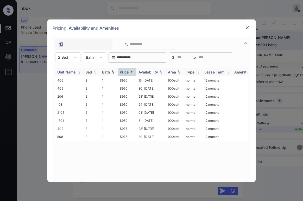
click at [127, 71] on div "Price" at bounding box center [124, 72] width 9 height 4
click at [126, 98] on td "$950" at bounding box center [127, 97] width 19 height 8
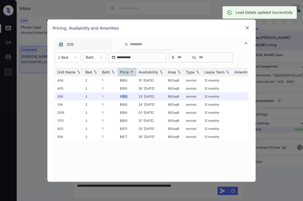
click at [248, 27] on img at bounding box center [247, 27] width 5 height 5
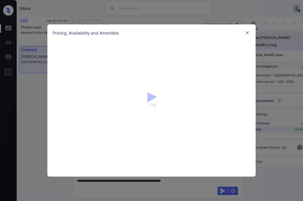
scroll to position [1232, 0]
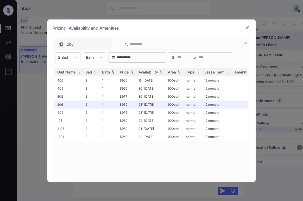
click at [247, 27] on img at bounding box center [247, 27] width 5 height 5
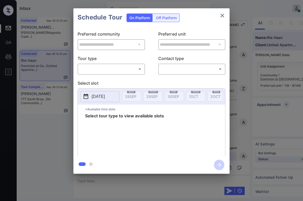
scroll to position [3526, 0]
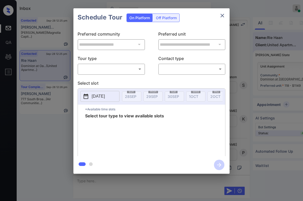
click at [129, 71] on body "Inbox Paolo Gabriel Online Set yourself offline Set yourself on break Profile S…" at bounding box center [151, 100] width 303 height 201
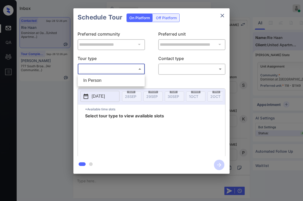
click at [112, 77] on li "In Person" at bounding box center [111, 80] width 64 height 9
type input "********"
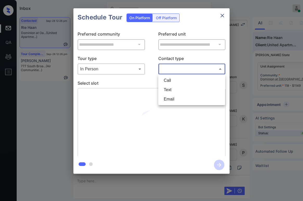
click at [169, 73] on body "Inbox [PERSON_NAME] Online Set yourself offline Set yourself on break Profile S…" at bounding box center [151, 100] width 303 height 201
click at [173, 89] on li "Text" at bounding box center [192, 89] width 64 height 9
type input "****"
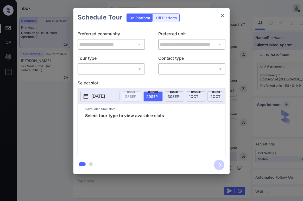
click at [120, 72] on body "Inbox [PERSON_NAME] Online Set yourself offline Set yourself on break Profile S…" at bounding box center [151, 100] width 303 height 201
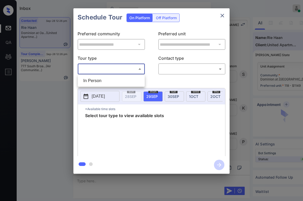
click at [105, 79] on li "In Person" at bounding box center [111, 80] width 64 height 9
type input "********"
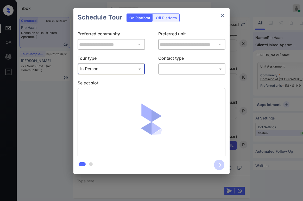
scroll to position [3583, 0]
drag, startPoint x: 174, startPoint y: 78, endPoint x: 175, endPoint y: 75, distance: 2.9
click at [175, 78] on div "**********" at bounding box center [151, 92] width 156 height 130
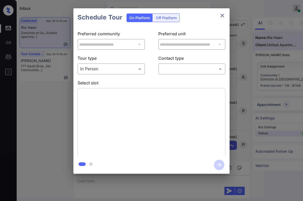
click at [175, 73] on body "Inbox [PERSON_NAME] Online Set yourself offline Set yourself on break Profile S…" at bounding box center [151, 100] width 303 height 201
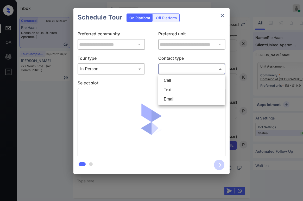
click at [169, 93] on li "Text" at bounding box center [192, 89] width 64 height 9
type input "****"
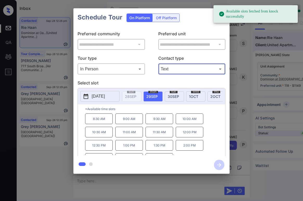
click at [150, 96] on span "[DATE]" at bounding box center [151, 96] width 11 height 4
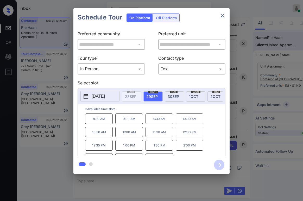
click at [154, 149] on p "1:30 PM" at bounding box center [160, 145] width 28 height 11
click at [215, 163] on icon "button" at bounding box center [219, 165] width 10 height 10
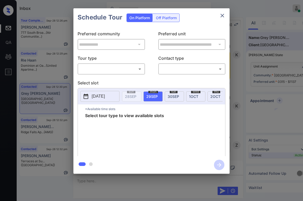
scroll to position [1901, 0]
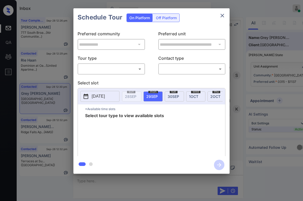
click at [140, 72] on body "Inbox Paolo Gabriel Online Set yourself offline Set yourself on break Profile S…" at bounding box center [151, 100] width 303 height 201
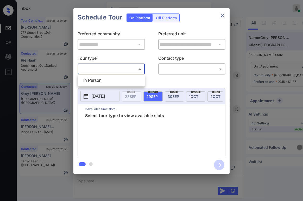
click at [225, 15] on div at bounding box center [151, 100] width 303 height 201
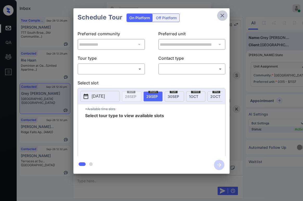
click at [224, 16] on icon "close" at bounding box center [222, 15] width 6 height 6
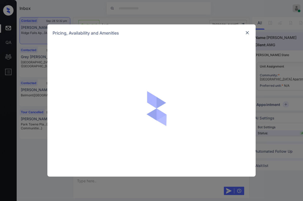
scroll to position [1415, 0]
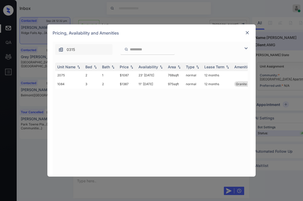
click at [249, 32] on img at bounding box center [247, 32] width 5 height 5
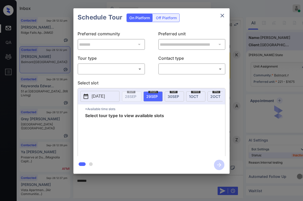
scroll to position [1218, 0]
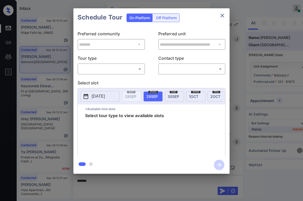
click at [109, 68] on body "Inbox [PERSON_NAME] Online Set yourself offline Set yourself on break Profile S…" at bounding box center [151, 100] width 303 height 201
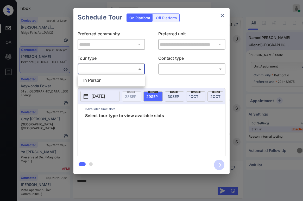
click at [104, 80] on li "In Person" at bounding box center [111, 80] width 64 height 9
type input "********"
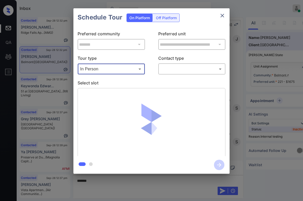
click at [172, 67] on body "Inbox [PERSON_NAME] Online Set yourself offline Set yourself on break Profile S…" at bounding box center [151, 100] width 303 height 201
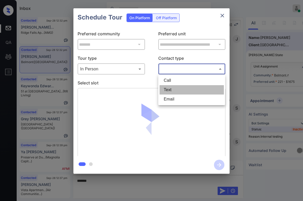
drag, startPoint x: 175, startPoint y: 90, endPoint x: 172, endPoint y: 105, distance: 15.7
click at [175, 90] on li "Text" at bounding box center [192, 89] width 64 height 9
type input "****"
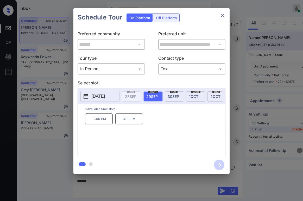
click at [119, 147] on div "12:00 PM 3:00 PM" at bounding box center [155, 135] width 140 height 42
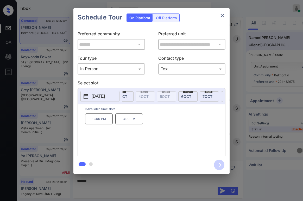
scroll to position [0, 118]
click at [177, 97] on span "6 OCT" at bounding box center [182, 96] width 10 height 4
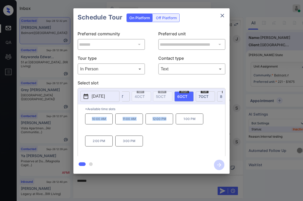
drag, startPoint x: 92, startPoint y: 122, endPoint x: 167, endPoint y: 124, distance: 75.5
click at [167, 124] on div "10:00 AM 11:00 AM 12:00 PM 1:00 PM 2:00 PM 3:00 PM" at bounding box center [155, 135] width 140 height 42
copy div "10:00 AM 11:00 AM 12:00 PM"
click at [223, 15] on icon "close" at bounding box center [222, 16] width 4 height 4
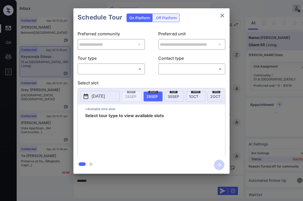
scroll to position [496, 0]
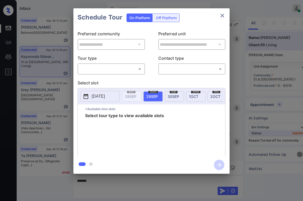
click at [108, 74] on div "​ ​" at bounding box center [111, 69] width 67 height 11
click at [113, 71] on body "Inbox Paolo Gabriel Online Set yourself offline Set yourself on break Profile S…" at bounding box center [151, 100] width 303 height 201
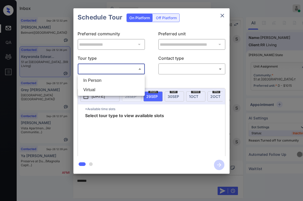
drag, startPoint x: 107, startPoint y: 80, endPoint x: 116, endPoint y: 74, distance: 10.8
click at [107, 80] on li "In Person" at bounding box center [111, 80] width 64 height 9
type input "********"
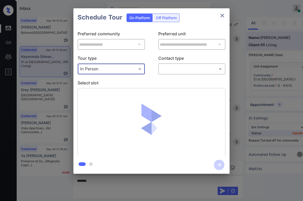
click at [175, 65] on body "Inbox Paolo Gabriel Online Set yourself offline Set yourself on break Profile S…" at bounding box center [151, 100] width 303 height 201
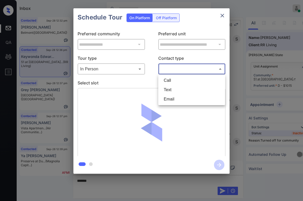
click at [176, 87] on li "Text" at bounding box center [192, 89] width 64 height 9
type input "****"
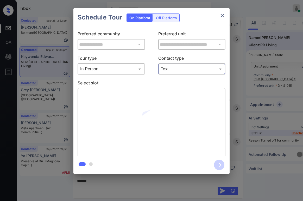
click at [138, 73] on body "Inbox Paolo Gabriel Online Set yourself offline Set yourself on break Profile S…" at bounding box center [151, 100] width 303 height 201
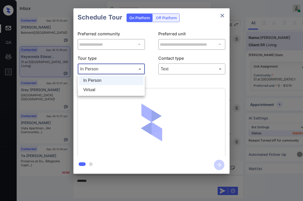
click at [192, 56] on div at bounding box center [151, 100] width 303 height 201
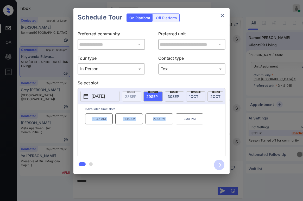
drag, startPoint x: 91, startPoint y: 119, endPoint x: 170, endPoint y: 122, distance: 78.9
click at [170, 122] on div "10:45 AM 11:15 AM 2:00 PM 2:30 PM" at bounding box center [155, 135] width 140 height 42
copy div "10:45 AM 11:15 AM 2:00 PM"
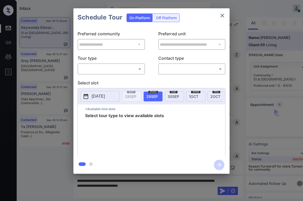
scroll to position [496, 0]
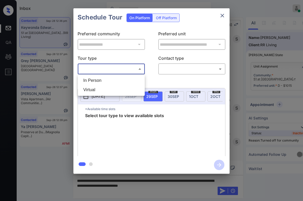
click at [119, 70] on body "Inbox [PERSON_NAME] Online Set yourself offline Set yourself on break Profile S…" at bounding box center [151, 100] width 303 height 201
click at [116, 78] on li "In Person" at bounding box center [111, 80] width 64 height 9
type input "********"
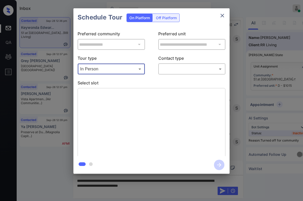
click at [172, 68] on body "Inbox [PERSON_NAME] Online Set yourself offline Set yourself on break Profile S…" at bounding box center [151, 100] width 303 height 201
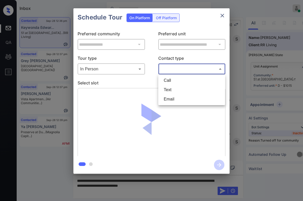
click at [175, 90] on li "Text" at bounding box center [192, 89] width 64 height 9
type input "****"
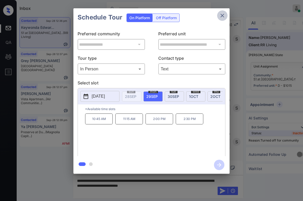
click at [221, 18] on icon "close" at bounding box center [222, 15] width 6 height 6
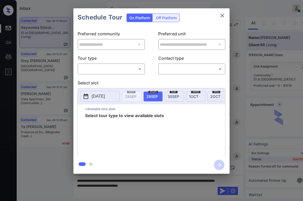
scroll to position [496, 0]
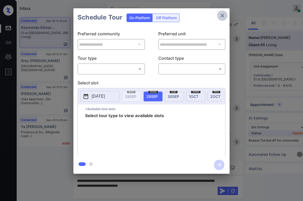
click at [220, 16] on icon "close" at bounding box center [222, 15] width 6 height 6
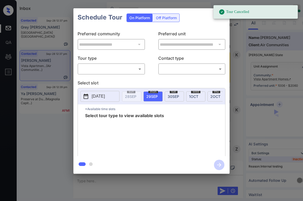
scroll to position [3461, 0]
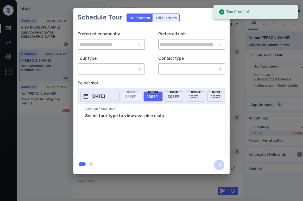
click at [110, 68] on body "Tour Cancelled Inbox [PERSON_NAME] Online Set yourself offline Set yourself on …" at bounding box center [151, 100] width 303 height 201
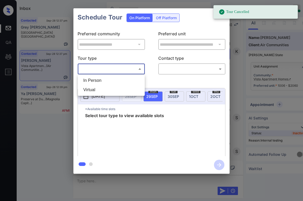
click at [100, 80] on li "In Person" at bounding box center [111, 80] width 64 height 9
type input "********"
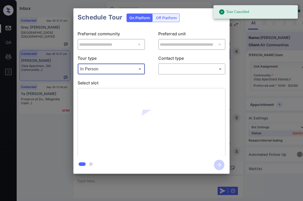
click at [168, 70] on body "Tour Cancelled Inbox [PERSON_NAME] Online Set yourself offline Set yourself on …" at bounding box center [151, 100] width 303 height 201
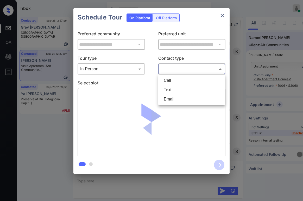
click at [164, 89] on li "Text" at bounding box center [192, 89] width 64 height 9
type input "****"
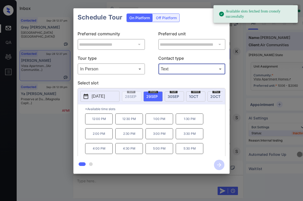
click at [174, 98] on span "[DATE]" at bounding box center [173, 96] width 11 height 4
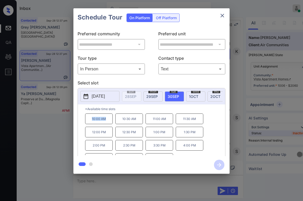
drag, startPoint x: 91, startPoint y: 121, endPoint x: 108, endPoint y: 122, distance: 17.2
click at [108, 122] on p "10:00 AM" at bounding box center [99, 119] width 28 height 11
copy p "10:00 AM"
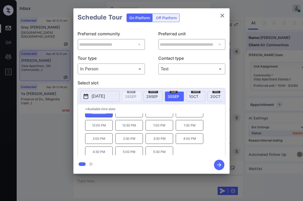
scroll to position [9, 0]
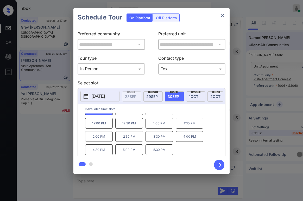
click at [224, 18] on icon "close" at bounding box center [222, 15] width 6 height 6
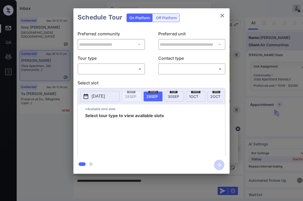
scroll to position [3461, 0]
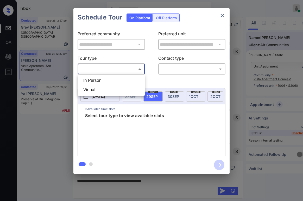
click at [117, 72] on body "Inbox Paolo Gabriel Online Set yourself offline Set yourself on break Profile S…" at bounding box center [151, 100] width 303 height 201
click at [105, 81] on li "In Person" at bounding box center [111, 80] width 64 height 9
type input "********"
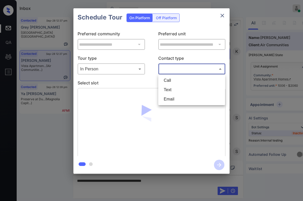
click at [173, 71] on body "Inbox Paolo Gabriel Online Set yourself offline Set yourself on break Profile S…" at bounding box center [151, 100] width 303 height 201
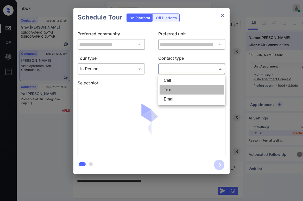
click at [167, 86] on li "Text" at bounding box center [192, 89] width 64 height 9
type input "****"
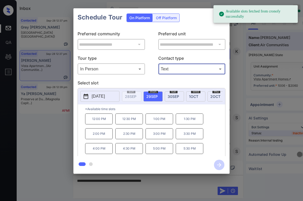
click at [167, 98] on div "tue 30 SEP" at bounding box center [174, 97] width 19 height 10
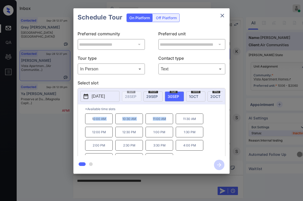
drag, startPoint x: 113, startPoint y: 123, endPoint x: 170, endPoint y: 123, distance: 56.2
click at [170, 123] on div "10:00 AM 10:30 AM 11:00 AM 11:30 AM 12:00 PM 12:30 PM 1:00 PM 1:30 PM 2:00 PM 2…" at bounding box center [155, 135] width 140 height 42
copy div "0:00 AM 10:30 AM 11:00 AM"
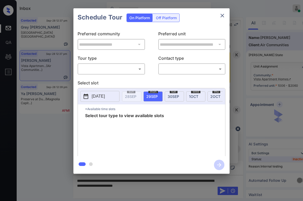
scroll to position [3461, 0]
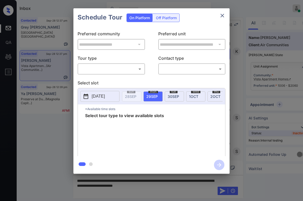
click at [112, 69] on body "Inbox [PERSON_NAME] Online Set yourself offline Set yourself on break Profile S…" at bounding box center [151, 100] width 303 height 201
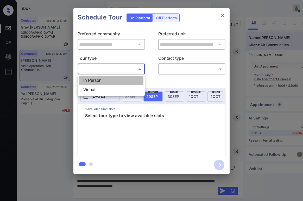
click at [108, 80] on li "In Person" at bounding box center [111, 80] width 64 height 9
type input "********"
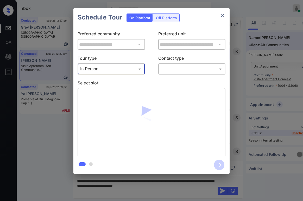
click at [176, 68] on body "Inbox [PERSON_NAME] Online Set yourself offline Set yourself on break Profile S…" at bounding box center [151, 100] width 303 height 201
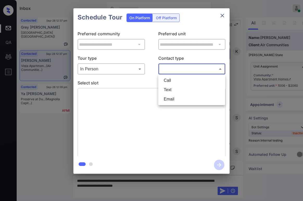
click at [172, 85] on li "Call" at bounding box center [192, 80] width 64 height 9
type input "****"
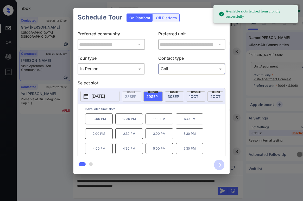
click at [178, 93] on div "tue 30 SEP" at bounding box center [174, 97] width 19 height 10
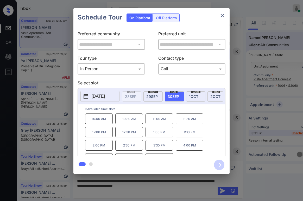
click at [246, 108] on div "**********" at bounding box center [151, 91] width 303 height 182
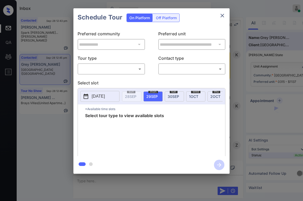
scroll to position [848, 0]
click at [109, 69] on body "Inbox [PERSON_NAME] Online Set yourself offline Set yourself on break Profile S…" at bounding box center [151, 100] width 303 height 201
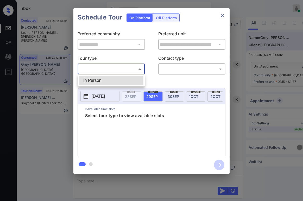
click at [112, 80] on li "In Person" at bounding box center [111, 80] width 64 height 9
type input "********"
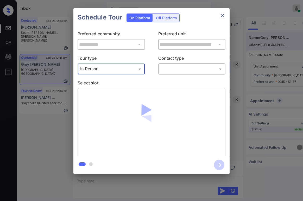
click at [174, 74] on div "​ ​" at bounding box center [191, 69] width 67 height 11
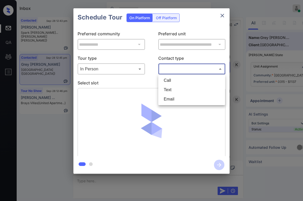
click at [177, 73] on body "Inbox Paolo Gabriel Online Set yourself offline Set yourself on break Profile S…" at bounding box center [151, 100] width 303 height 201
click at [177, 89] on li "Text" at bounding box center [192, 89] width 64 height 9
type input "****"
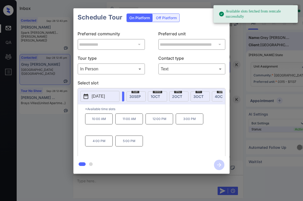
scroll to position [0, 53]
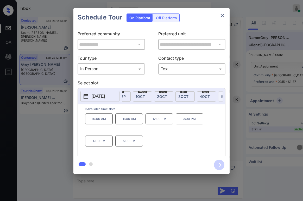
click at [200, 97] on div "sat 4 OCT" at bounding box center [206, 97] width 19 height 10
drag, startPoint x: 127, startPoint y: 143, endPoint x: 131, endPoint y: 143, distance: 4.2
click at [127, 143] on p "4:00 PM" at bounding box center [129, 141] width 28 height 11
click at [198, 138] on div "11:00 AM 12:00 PM 1:00 PM 2:00 PM 3:00 PM 4:00 PM" at bounding box center [155, 135] width 140 height 42
click at [220, 165] on icon "button" at bounding box center [219, 165] width 10 height 10
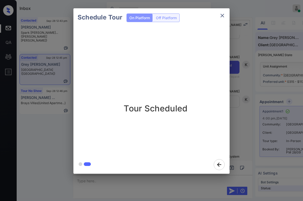
drag, startPoint x: 51, startPoint y: 135, endPoint x: 53, endPoint y: 135, distance: 2.6
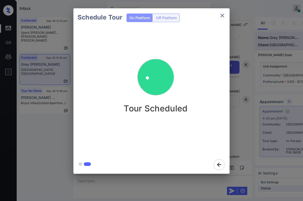
click at [53, 135] on div "Schedule Tour On Platform Off Platform Tour Scheduled" at bounding box center [151, 91] width 303 height 182
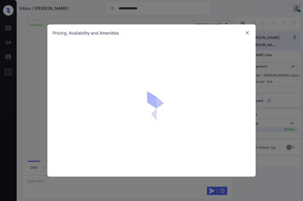
scroll to position [112, 0]
click at [248, 33] on img at bounding box center [247, 32] width 5 height 5
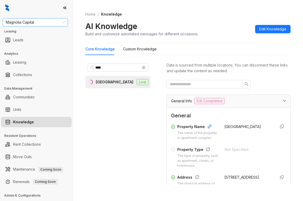
click at [56, 22] on span "Magnolia Capital" at bounding box center [35, 22] width 59 height 8
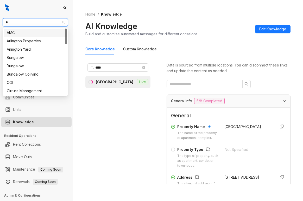
type input "**"
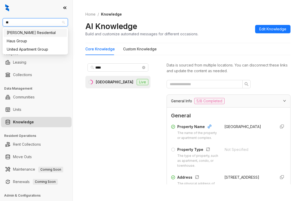
click at [41, 34] on div "[PERSON_NAME] Residential" at bounding box center [35, 33] width 57 height 6
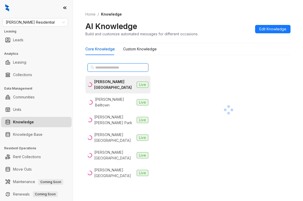
click at [126, 68] on input "text" at bounding box center [118, 68] width 46 height 6
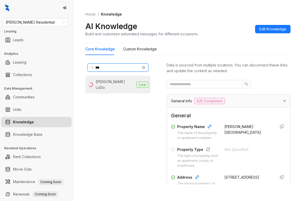
type input "***"
click at [115, 81] on div "[PERSON_NAME] LoDo" at bounding box center [115, 84] width 39 height 11
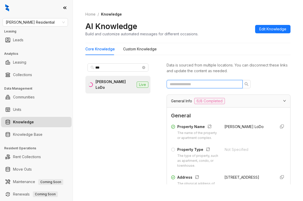
click at [204, 86] on input "text" at bounding box center [203, 84] width 66 height 6
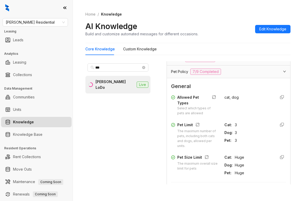
scroll to position [101, 0]
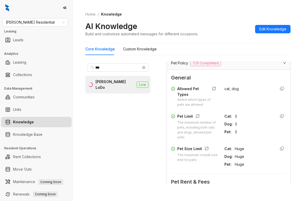
type input "***"
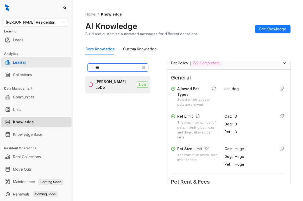
drag, startPoint x: 108, startPoint y: 67, endPoint x: 45, endPoint y: 58, distance: 63.6
click at [45, 59] on div "Griffis Residential Leasing Leads Analytics Leasing Collections Data Management…" at bounding box center [151, 100] width 303 height 201
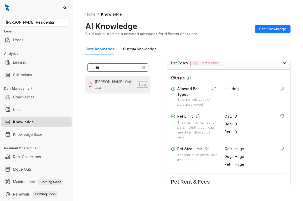
type input "***"
click at [107, 81] on div "Griffis Oak Lawn" at bounding box center [115, 84] width 40 height 11
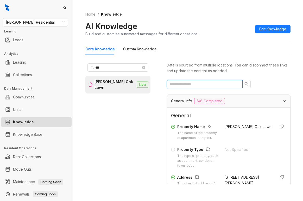
drag, startPoint x: 212, startPoint y: 87, endPoint x: 216, endPoint y: 84, distance: 4.6
click at [213, 86] on input "text" at bounding box center [203, 84] width 66 height 6
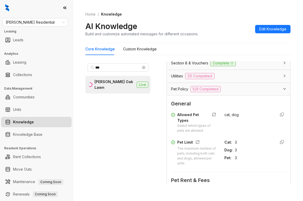
scroll to position [78, 0]
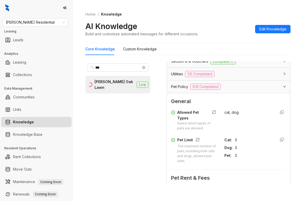
type input "***"
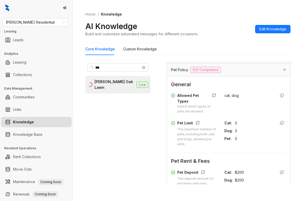
scroll to position [104, 0]
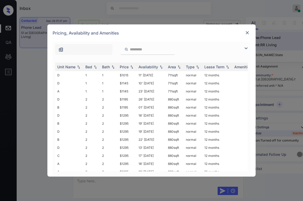
click at [246, 48] on img at bounding box center [246, 48] width 6 height 6
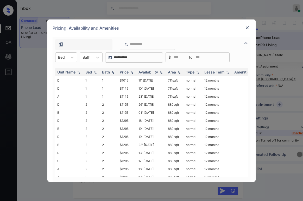
drag, startPoint x: 72, startPoint y: 60, endPoint x: 70, endPoint y: 62, distance: 3.5
click at [72, 60] on icon at bounding box center [72, 57] width 5 height 5
click at [66, 69] on div "1" at bounding box center [66, 70] width 22 height 9
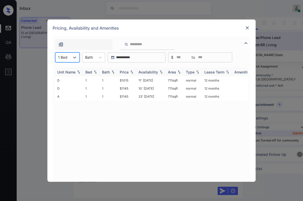
click at [127, 71] on div "Price" at bounding box center [124, 72] width 9 height 4
click at [124, 68] on th "Price" at bounding box center [127, 72] width 19 height 9
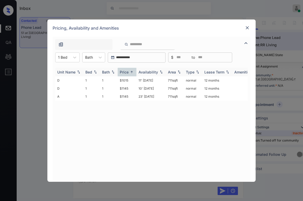
click at [125, 70] on div "Price" at bounding box center [124, 72] width 9 height 4
click at [125, 80] on td "$1015" at bounding box center [127, 81] width 19 height 8
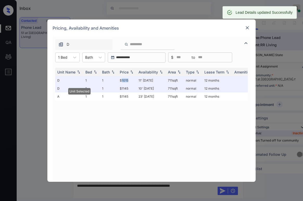
click at [248, 28] on img at bounding box center [247, 27] width 5 height 5
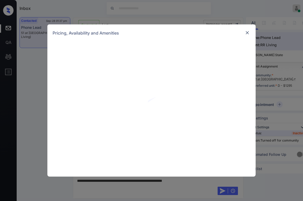
scroll to position [453, 0]
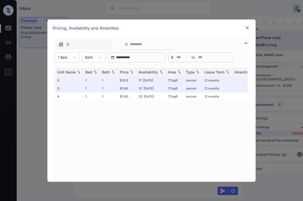
click at [208, 142] on div "Unit Name Bed Bath Price Availability Area Type Lease Term Amenities D 1 1 $101…" at bounding box center [151, 122] width 193 height 109
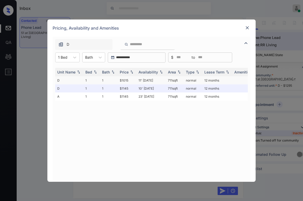
click at [129, 79] on td "$1015" at bounding box center [127, 81] width 19 height 8
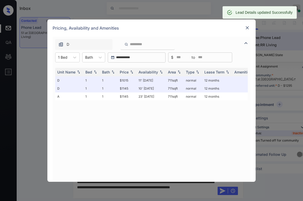
click at [248, 25] on img at bounding box center [247, 27] width 5 height 5
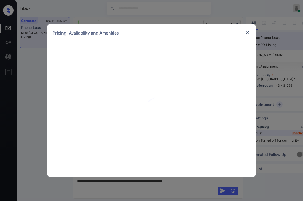
scroll to position [565, 0]
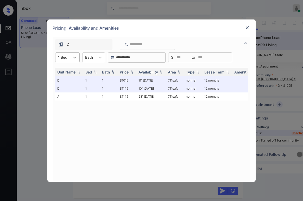
click at [72, 59] on icon at bounding box center [74, 57] width 5 height 5
click at [61, 80] on div "2" at bounding box center [67, 79] width 24 height 9
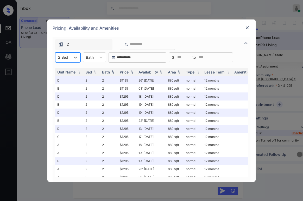
click at [248, 28] on img at bounding box center [247, 27] width 5 height 5
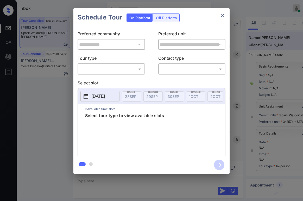
scroll to position [57, 0]
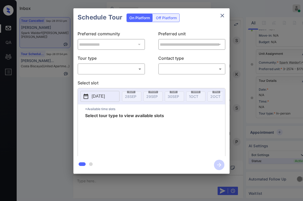
click at [119, 74] on div "​ ​" at bounding box center [111, 69] width 67 height 11
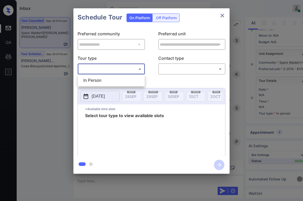
click at [111, 72] on body "Inbox Paolo Gabriel Online Set yourself offline Set yourself on break Profile S…" at bounding box center [151, 100] width 303 height 201
click at [128, 68] on body "Inbox Paolo Gabriel Online Set yourself offline Set yourself on break Profile S…" at bounding box center [151, 100] width 303 height 201
drag, startPoint x: 105, startPoint y: 80, endPoint x: 144, endPoint y: 78, distance: 39.6
click at [112, 80] on li "In Person" at bounding box center [111, 80] width 64 height 9
type input "********"
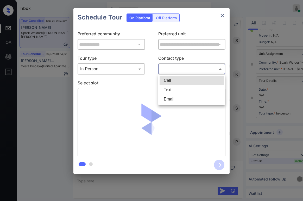
click at [174, 73] on body "Inbox Paolo Gabriel Online Set yourself offline Set yourself on break Profile S…" at bounding box center [151, 100] width 303 height 201
click at [170, 93] on li "Text" at bounding box center [192, 89] width 64 height 9
type input "****"
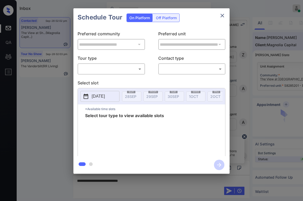
scroll to position [411, 0]
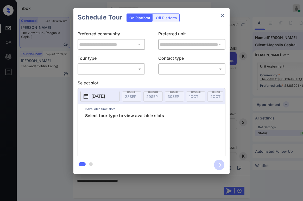
click at [118, 68] on body "Inbox Paolo Gabriel Online Set yourself offline Set yourself on break Profile S…" at bounding box center [151, 100] width 303 height 201
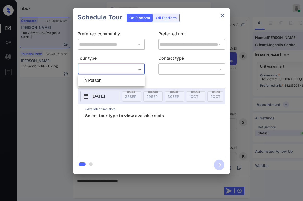
click at [106, 76] on ul "In Person" at bounding box center [111, 81] width 67 height 12
click at [134, 78] on li "In Person" at bounding box center [111, 80] width 64 height 9
type input "********"
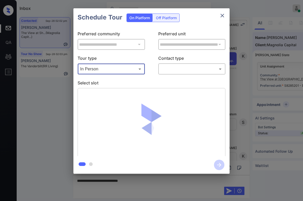
click at [176, 69] on body "Inbox Paolo Gabriel Online Set yourself offline Set yourself on break Profile S…" at bounding box center [151, 100] width 303 height 201
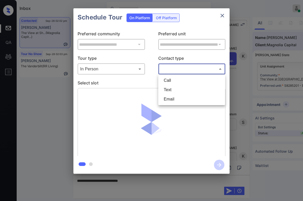
click at [176, 87] on li "Text" at bounding box center [192, 89] width 64 height 9
type input "****"
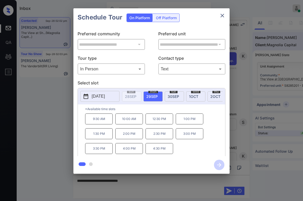
click at [93, 121] on p "9:30 AM" at bounding box center [99, 119] width 28 height 11
drag, startPoint x: 119, startPoint y: 112, endPoint x: 113, endPoint y: 114, distance: 5.8
click at [119, 112] on p "*Available time slots" at bounding box center [155, 109] width 140 height 9
drag, startPoint x: 92, startPoint y: 120, endPoint x: 177, endPoint y: 122, distance: 85.1
click at [177, 122] on div "9:30 AM 10:00 AM 12:30 PM 1:00 PM 1:30 PM 2:00 PM 2:30 PM 3:00 PM 3:30 PM 4:00 …" at bounding box center [155, 135] width 140 height 42
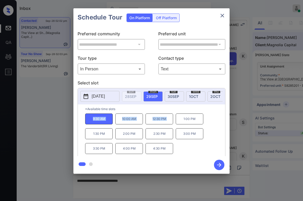
copy div "9:30 AM 10:00 AM 12:30 PM"
click at [56, 109] on div "**********" at bounding box center [151, 91] width 303 height 182
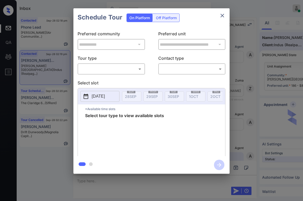
scroll to position [3048, 0]
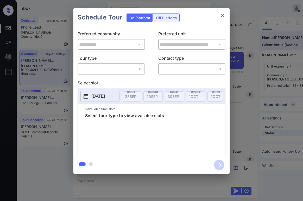
click at [223, 18] on icon "close" at bounding box center [222, 15] width 6 height 6
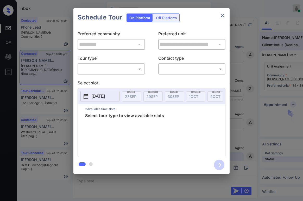
scroll to position [3184, 0]
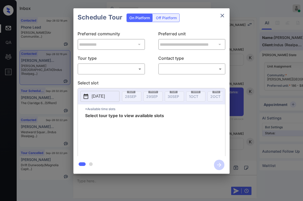
click at [107, 67] on body "Inbox [PERSON_NAME] Online Set yourself offline Set yourself on break Profile S…" at bounding box center [151, 100] width 303 height 201
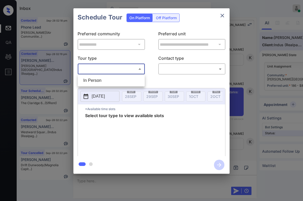
click at [102, 78] on li "In Person" at bounding box center [111, 80] width 64 height 9
type input "********"
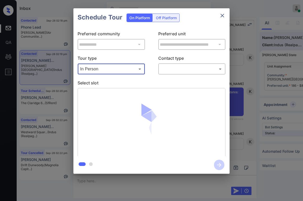
click at [163, 70] on body "Inbox [PERSON_NAME] Online Set yourself offline Set yourself on break Profile S…" at bounding box center [151, 100] width 303 height 201
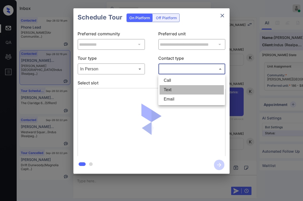
click at [173, 90] on li "Text" at bounding box center [192, 89] width 64 height 9
type input "****"
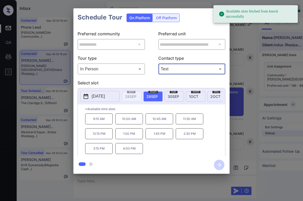
click at [170, 97] on span "30 SEP" at bounding box center [173, 96] width 11 height 4
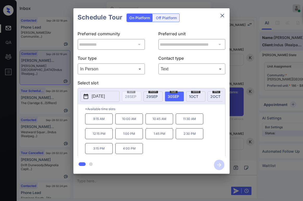
click at [160, 97] on div "mon 29 SEP" at bounding box center [152, 97] width 19 height 10
click at [174, 95] on span "30 SEP" at bounding box center [173, 96] width 11 height 4
click at [196, 97] on span "1 OCT" at bounding box center [193, 96] width 9 height 4
click at [156, 97] on span "29 SEP" at bounding box center [151, 96] width 11 height 4
click at [181, 99] on div "tue 30 SEP" at bounding box center [174, 97] width 19 height 10
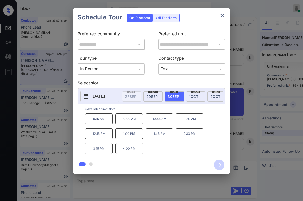
click at [189, 98] on div "wed 1 OCT" at bounding box center [195, 97] width 19 height 10
click at [226, 14] on button "close" at bounding box center [222, 15] width 10 height 10
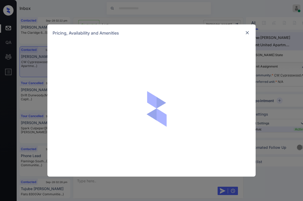
scroll to position [100, 0]
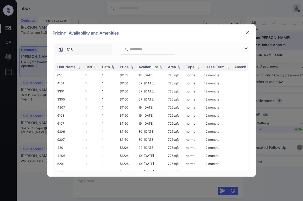
click at [245, 49] on img at bounding box center [246, 48] width 6 height 6
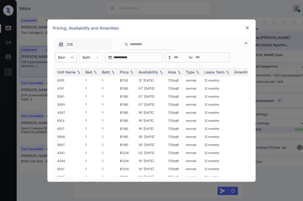
click at [73, 58] on icon at bounding box center [72, 57] width 5 height 5
click at [61, 71] on div "1" at bounding box center [66, 70] width 22 height 9
click at [127, 72] on div "Price" at bounding box center [124, 72] width 9 height 4
click at [247, 28] on img at bounding box center [247, 27] width 5 height 5
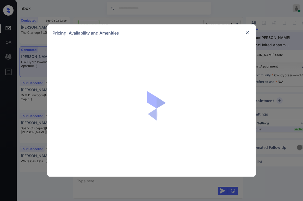
scroll to position [464, 0]
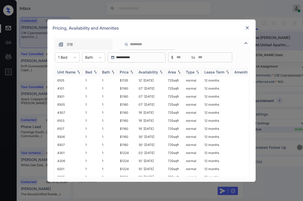
click at [125, 72] on div "Price" at bounding box center [124, 72] width 9 height 4
click at [127, 89] on td "$1160" at bounding box center [127, 89] width 19 height 8
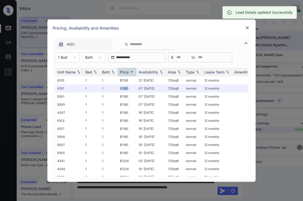
click at [245, 30] on img at bounding box center [247, 27] width 5 height 5
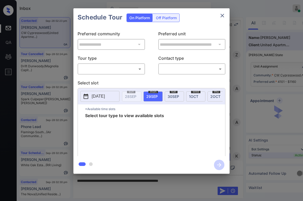
scroll to position [706, 0]
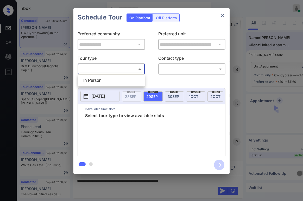
click at [131, 68] on body "Inbox [PERSON_NAME] Online Set yourself offline Set yourself on break Profile S…" at bounding box center [151, 100] width 303 height 201
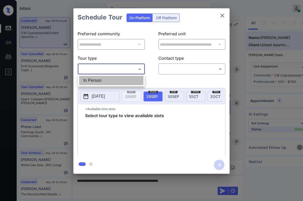
click at [121, 84] on li "In Person" at bounding box center [111, 80] width 64 height 9
type input "********"
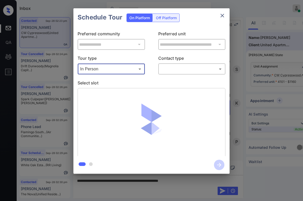
click at [184, 73] on body "Inbox Paolo Gabriel Online Set yourself offline Set yourself on break Profile S…" at bounding box center [151, 100] width 303 height 201
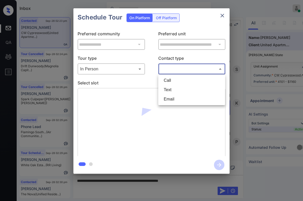
click at [184, 89] on li "Text" at bounding box center [192, 89] width 64 height 9
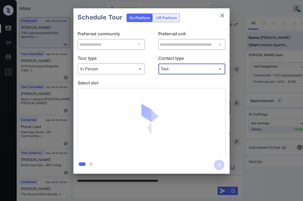
type input "****"
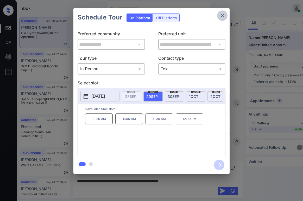
click at [222, 18] on icon "close" at bounding box center [222, 15] width 6 height 6
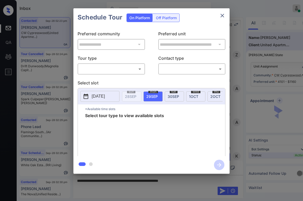
scroll to position [238, 0]
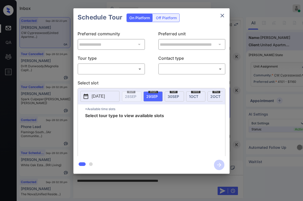
click at [124, 70] on body "Inbox Paolo Gabriel Online Set yourself offline Set yourself on break Profile S…" at bounding box center [151, 100] width 303 height 201
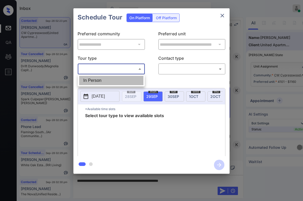
click at [118, 79] on li "In Person" at bounding box center [111, 80] width 64 height 9
type input "********"
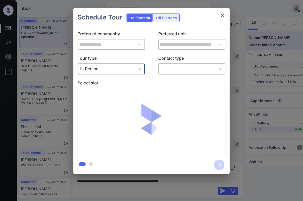
click at [161, 76] on div "**********" at bounding box center [151, 92] width 156 height 130
click at [168, 73] on body "Inbox Paolo Gabriel Online Set yourself offline Set yourself on break Profile S…" at bounding box center [151, 100] width 303 height 201
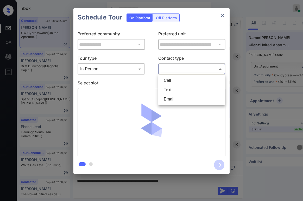
click at [173, 89] on li "Text" at bounding box center [192, 89] width 64 height 9
type input "****"
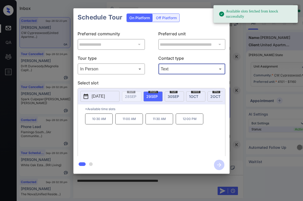
click at [133, 122] on p "11:00 AM" at bounding box center [129, 119] width 28 height 11
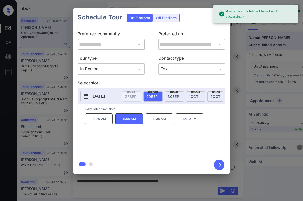
click at [219, 163] on icon "button" at bounding box center [219, 165] width 10 height 10
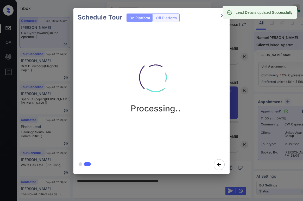
click at [244, 96] on div "Schedule Tour On Platform Off Platform Processing.." at bounding box center [151, 91] width 303 height 182
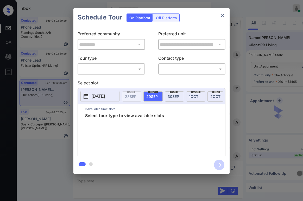
scroll to position [2495, 0]
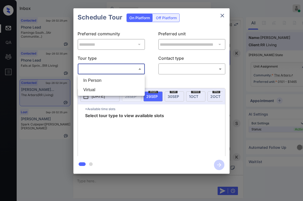
click at [121, 71] on body "Inbox [PERSON_NAME] Online Set yourself offline Set yourself on break Profile S…" at bounding box center [151, 100] width 303 height 201
click at [224, 16] on div at bounding box center [151, 100] width 303 height 201
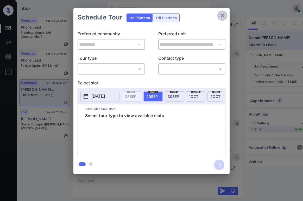
click at [224, 16] on icon "close" at bounding box center [222, 15] width 6 height 6
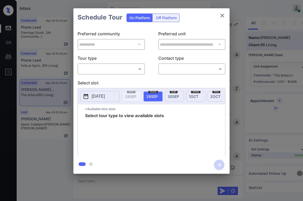
scroll to position [2704, 0]
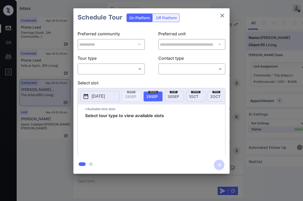
click at [125, 72] on body "Inbox Paolo Gabriel Online Set yourself offline Set yourself on break Profile S…" at bounding box center [151, 100] width 303 height 201
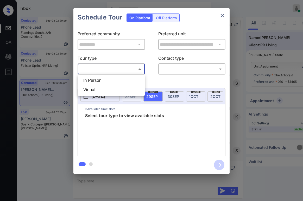
click at [103, 82] on li "In Person" at bounding box center [111, 80] width 64 height 9
type input "********"
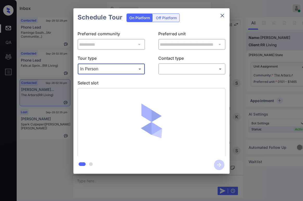
click at [173, 69] on body "Inbox Paolo Gabriel Online Set yourself offline Set yourself on break Profile S…" at bounding box center [151, 100] width 303 height 201
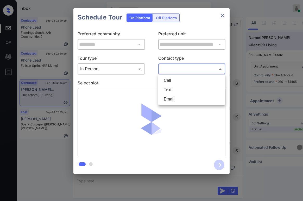
click at [170, 88] on li "Text" at bounding box center [192, 89] width 64 height 9
type input "****"
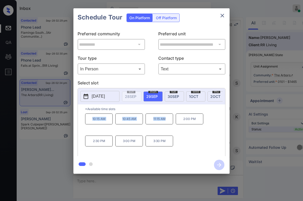
drag, startPoint x: 91, startPoint y: 122, endPoint x: 169, endPoint y: 124, distance: 77.3
click at [169, 124] on div "10:15 AM 10:45 AM 11:15 AM 2:00 PM 2:30 PM 3:00 PM 3:30 PM" at bounding box center [155, 135] width 140 height 42
copy div "10:15 AM 10:45 AM 11:15 AM"
click at [222, 17] on icon "close" at bounding box center [222, 15] width 6 height 6
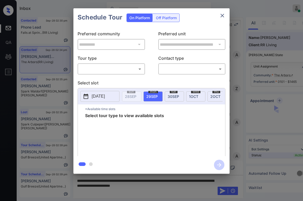
scroll to position [2704, 0]
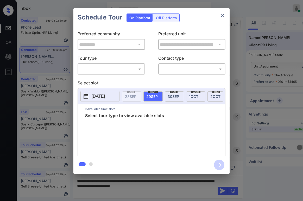
click at [129, 68] on body "Inbox [PERSON_NAME] Online Set yourself offline Set yourself on break Profile S…" at bounding box center [151, 100] width 303 height 201
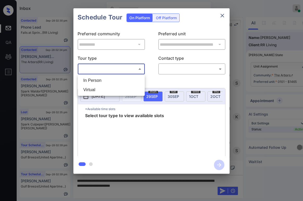
drag, startPoint x: 121, startPoint y: 81, endPoint x: 163, endPoint y: 72, distance: 43.1
click at [121, 80] on li "In Person" at bounding box center [111, 80] width 64 height 9
type input "********"
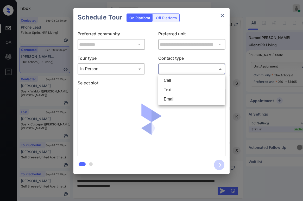
click at [176, 71] on body "Inbox [PERSON_NAME] Online Set yourself offline Set yourself on break Profile S…" at bounding box center [151, 100] width 303 height 201
click at [176, 91] on li "Text" at bounding box center [192, 89] width 64 height 9
type input "****"
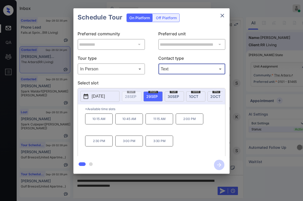
click at [222, 17] on icon "close" at bounding box center [222, 15] width 6 height 6
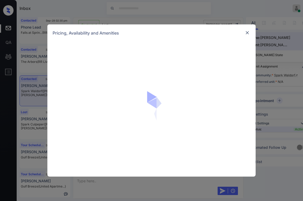
scroll to position [287, 0]
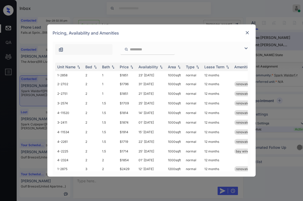
click at [246, 48] on img at bounding box center [246, 48] width 6 height 6
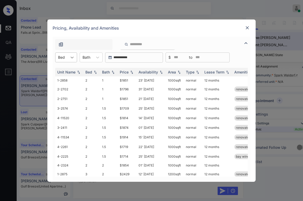
click at [72, 61] on div at bounding box center [71, 57] width 9 height 9
click at [66, 72] on div "2" at bounding box center [66, 70] width 22 height 9
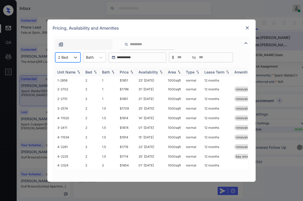
click at [124, 72] on div "Price" at bounding box center [124, 72] width 9 height 4
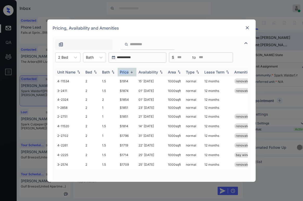
click at [124, 72] on div "Price" at bounding box center [124, 72] width 9 height 4
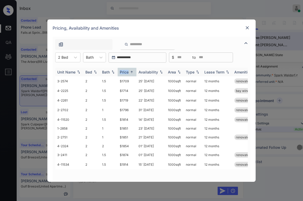
click at [124, 72] on div "Price" at bounding box center [124, 72] width 9 height 4
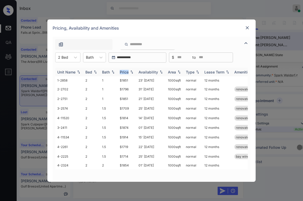
click at [124, 72] on div "Price" at bounding box center [124, 72] width 9 height 4
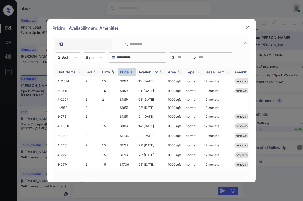
click at [125, 72] on div "Price" at bounding box center [124, 72] width 9 height 4
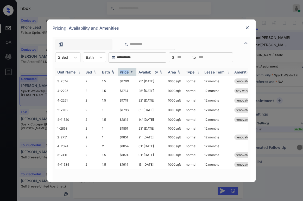
click at [125, 72] on div "Price" at bounding box center [124, 72] width 9 height 4
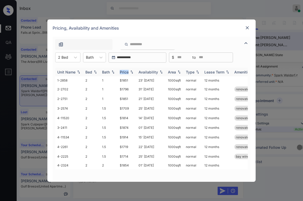
click at [125, 72] on div "Price" at bounding box center [124, 72] width 9 height 4
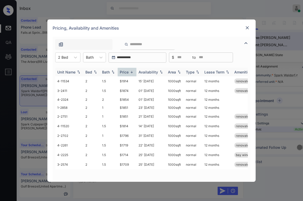
click at [125, 72] on div "Price" at bounding box center [124, 72] width 9 height 4
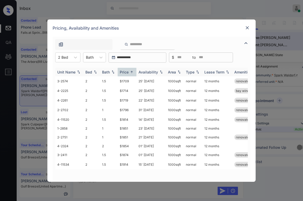
click at [125, 72] on div "Price" at bounding box center [124, 72] width 9 height 4
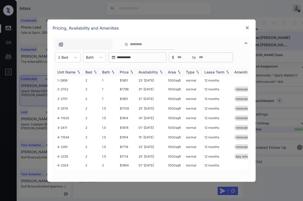
click at [125, 72] on div "Price" at bounding box center [124, 72] width 9 height 4
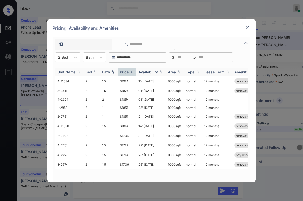
click at [129, 72] on div "Price" at bounding box center [124, 72] width 9 height 4
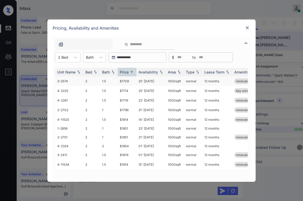
click at [125, 81] on td "$1709" at bounding box center [127, 82] width 19 height 10
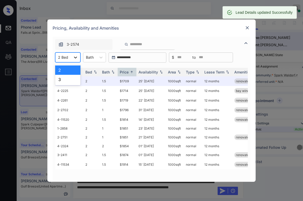
click at [77, 58] on icon at bounding box center [75, 57] width 5 height 5
click at [65, 81] on div "3" at bounding box center [67, 79] width 25 height 9
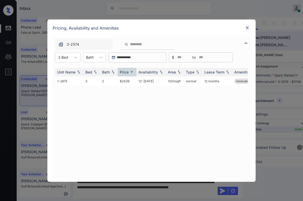
click at [245, 26] on img at bounding box center [247, 27] width 5 height 5
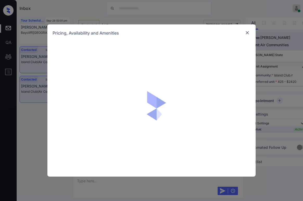
scroll to position [975, 0]
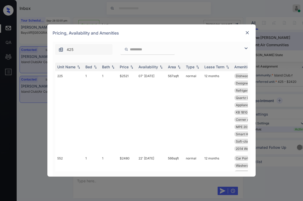
click at [245, 46] on img at bounding box center [246, 48] width 6 height 6
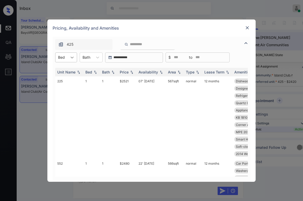
click at [69, 57] on div at bounding box center [71, 57] width 9 height 9
click at [67, 72] on div "1" at bounding box center [66, 70] width 22 height 9
click at [129, 75] on th "Price" at bounding box center [127, 72] width 19 height 9
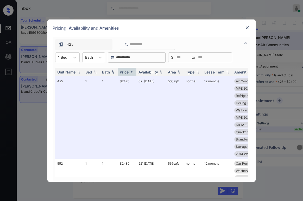
click at [247, 27] on img at bounding box center [247, 27] width 5 height 5
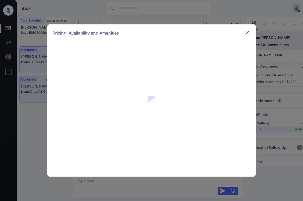
scroll to position [975, 0]
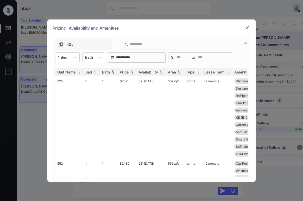
click at [143, 44] on input "search" at bounding box center [150, 44] width 43 height 4
type input "**"
click at [126, 81] on td "$2480" at bounding box center [127, 118] width 19 height 83
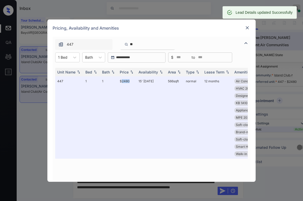
click at [247, 29] on img at bounding box center [247, 27] width 5 height 5
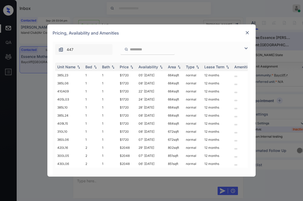
scroll to position [856, 0]
click at [243, 47] on img at bounding box center [246, 48] width 6 height 6
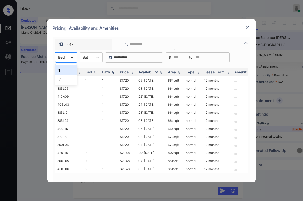
click at [73, 59] on icon at bounding box center [72, 57] width 5 height 5
click at [65, 74] on div "1" at bounding box center [66, 70] width 22 height 9
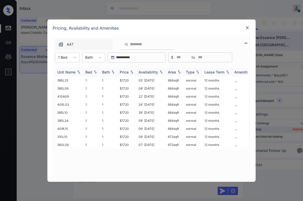
click at [130, 71] on img at bounding box center [131, 72] width 5 height 4
click at [129, 71] on img at bounding box center [131, 72] width 5 height 4
click at [125, 81] on td "$1720" at bounding box center [127, 81] width 19 height 8
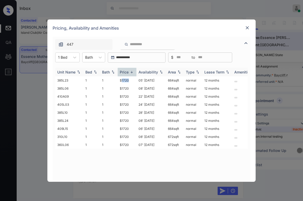
click at [125, 81] on td "$1720" at bounding box center [127, 81] width 19 height 8
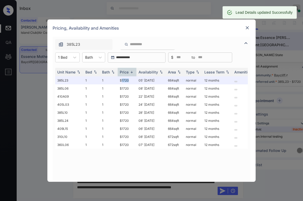
click at [250, 30] on img at bounding box center [247, 27] width 5 height 5
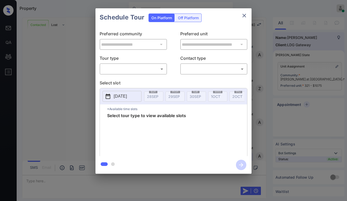
scroll to position [1363, 0]
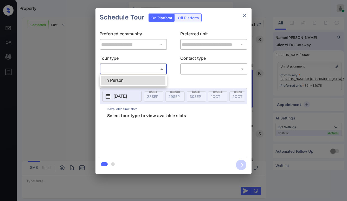
click at [114, 65] on body "Property [PERSON_NAME] Online Set yourself offline Set yourself on break Profil…" at bounding box center [173, 100] width 347 height 201
click at [243, 18] on div at bounding box center [173, 100] width 347 height 201
click at [247, 17] on icon "close" at bounding box center [244, 15] width 6 height 6
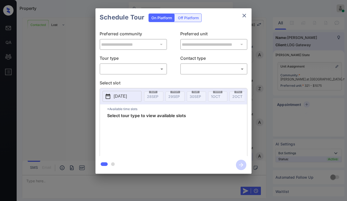
scroll to position [1363, 0]
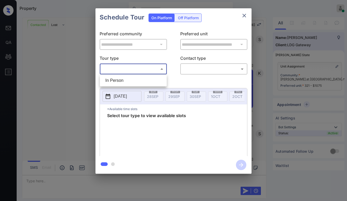
click at [127, 73] on body "Property [PERSON_NAME] Online Set yourself offline Set yourself on break Profil…" at bounding box center [173, 100] width 347 height 201
click at [126, 77] on li "In Person" at bounding box center [133, 80] width 64 height 9
type input "********"
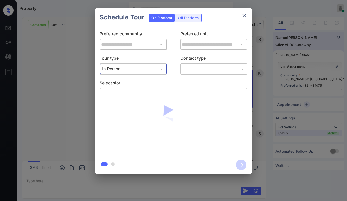
click at [193, 72] on body "Property [PERSON_NAME] Online Set yourself offline Set yourself on break Profil…" at bounding box center [173, 100] width 347 height 201
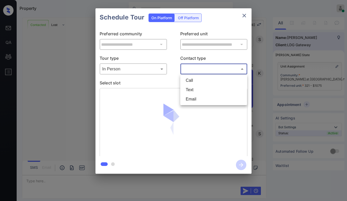
click at [191, 89] on li "Text" at bounding box center [214, 89] width 64 height 9
type input "****"
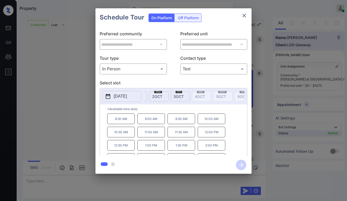
scroll to position [0, 65]
click at [170, 97] on span "2 OCT" at bounding box center [173, 96] width 10 height 4
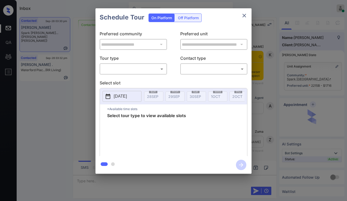
scroll to position [1044, 0]
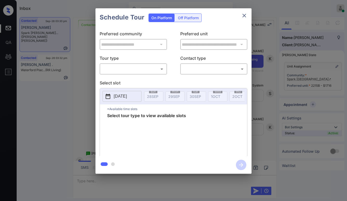
click at [144, 68] on body "Inbox Paolo Gabriel Online Set yourself offline Set yourself on break Profile S…" at bounding box center [173, 100] width 347 height 201
click at [139, 79] on li "In Person" at bounding box center [133, 80] width 64 height 9
type input "********"
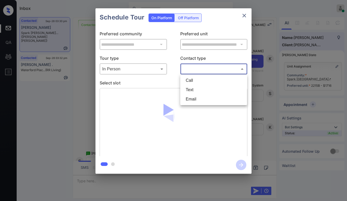
click at [197, 72] on body "Inbox Paolo Gabriel Online Set yourself offline Set yourself on break Profile S…" at bounding box center [173, 100] width 347 height 201
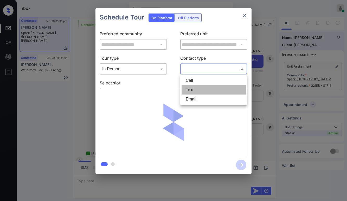
click at [197, 87] on li "Text" at bounding box center [214, 89] width 64 height 9
type input "****"
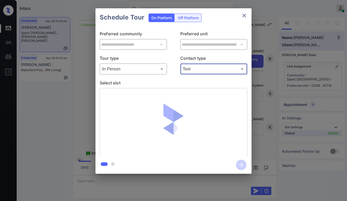
click at [182, 80] on div "**********" at bounding box center [174, 92] width 156 height 130
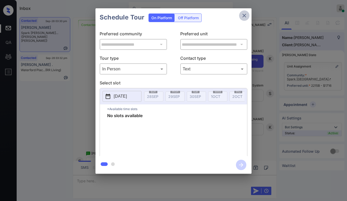
click at [243, 15] on icon "close" at bounding box center [244, 15] width 6 height 6
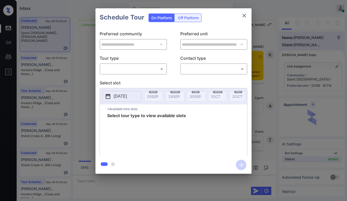
scroll to position [1383, 0]
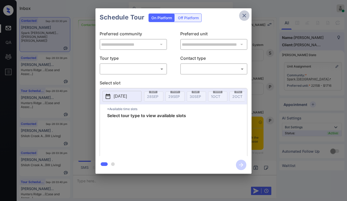
click at [243, 16] on icon "close" at bounding box center [244, 15] width 6 height 6
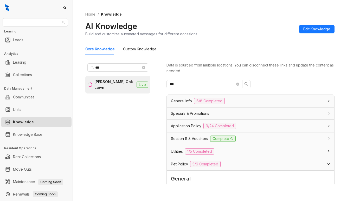
scroll to position [104, 0]
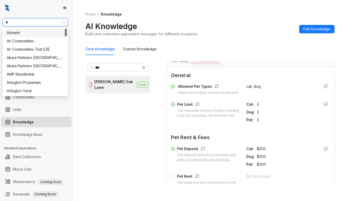
type input "**"
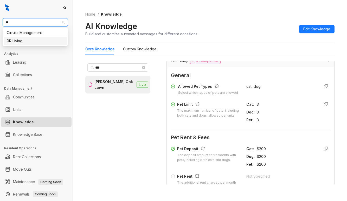
click at [27, 42] on div "RR Living" at bounding box center [35, 41] width 57 height 6
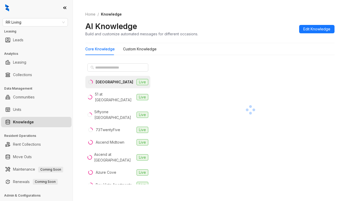
click at [277, 11] on div "Home / Knowledge AI Knowledge Build and customize automated messages for differ…" at bounding box center [209, 24] width 249 height 38
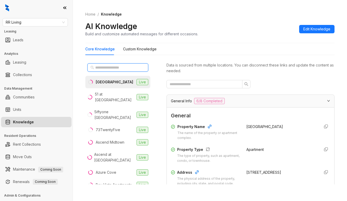
click at [121, 67] on input "text" at bounding box center [118, 68] width 46 height 6
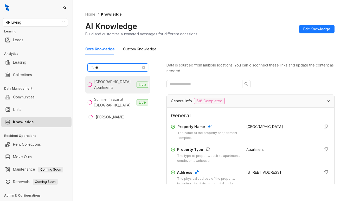
type input "**"
click at [117, 81] on div "Shiloh Creek Apartments" at bounding box center [114, 84] width 40 height 11
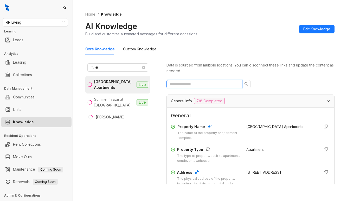
click at [211, 85] on input "text" at bounding box center [203, 84] width 66 height 6
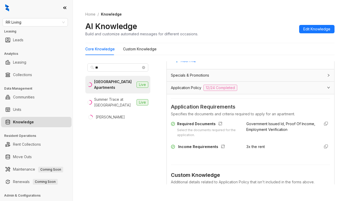
scroll to position [156, 0]
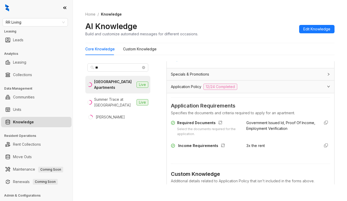
type input "******"
drag, startPoint x: 242, startPoint y: 151, endPoint x: 256, endPoint y: 70, distance: 82.8
click at [261, 152] on div "Income Requirements 3x the rent" at bounding box center [250, 147] width 159 height 8
copy span "3x the rent"
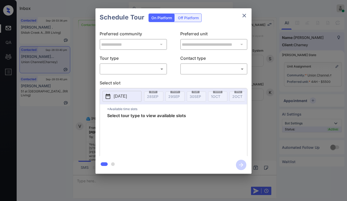
click at [133, 72] on body "Inbox [PERSON_NAME] Online Set yourself offline Set yourself on break Profile S…" at bounding box center [173, 100] width 347 height 201
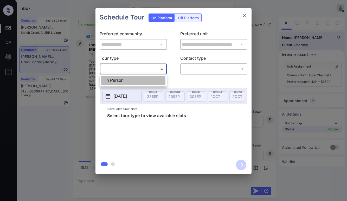
scroll to position [1017, 0]
drag, startPoint x: 127, startPoint y: 79, endPoint x: 167, endPoint y: 75, distance: 39.8
click at [128, 79] on li "In Person" at bounding box center [133, 80] width 64 height 9
type input "********"
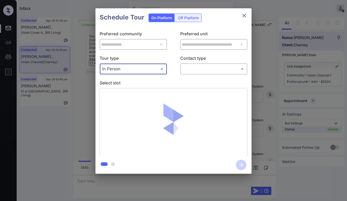
click at [190, 72] on body "Inbox [PERSON_NAME] Online Set yourself offline Set yourself on break Profile S…" at bounding box center [173, 100] width 347 height 201
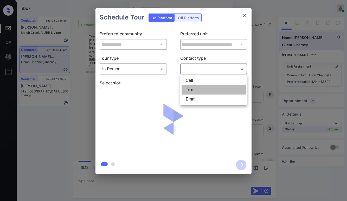
click at [190, 89] on li "Text" at bounding box center [214, 89] width 64 height 9
type input "****"
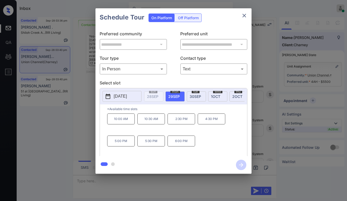
click at [168, 60] on div "Tour type In Person ******** ​ Contact type Text **** ​" at bounding box center [174, 65] width 148 height 20
drag, startPoint x: 142, startPoint y: 122, endPoint x: 221, endPoint y: 124, distance: 78.6
click at [221, 124] on div "10:00 AM 10:30 AM 2:30 PM 4:30 PM 5:00 PM 5:30 PM 6:00 PM" at bounding box center [177, 135] width 140 height 42
copy div "10:30 AM 2:30 PM 4:30 PM"
click at [243, 17] on icon "close" at bounding box center [244, 15] width 6 height 6
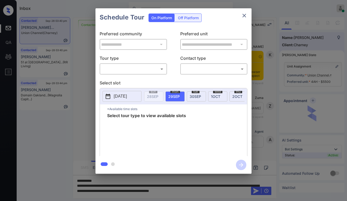
scroll to position [938, 0]
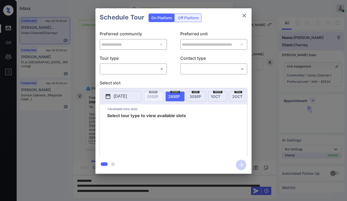
click at [134, 76] on div "**********" at bounding box center [174, 92] width 156 height 130
click at [133, 71] on body "Inbox Paolo Gabriel Online Set yourself offline Set yourself on break Profile S…" at bounding box center [173, 100] width 347 height 201
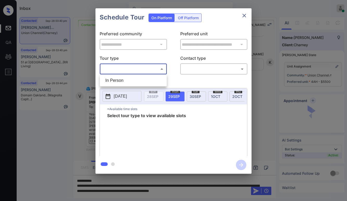
click at [131, 78] on li "In Person" at bounding box center [133, 80] width 64 height 9
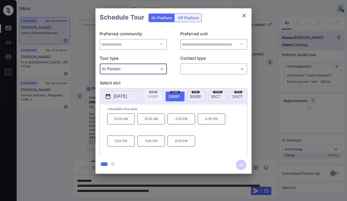
type input "********"
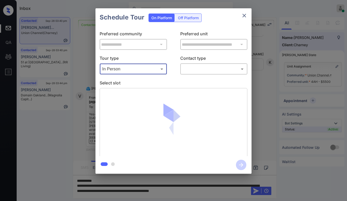
click at [186, 71] on body "Inbox Paolo Gabriel Online Set yourself offline Set yourself on break Profile S…" at bounding box center [173, 100] width 347 height 201
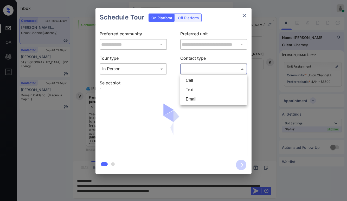
click at [191, 87] on li "Text" at bounding box center [214, 89] width 64 height 9
type input "****"
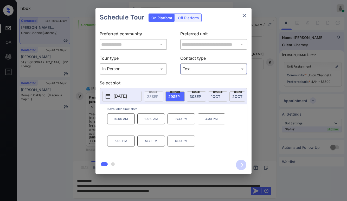
click at [219, 141] on div "10:00 AM 10:30 AM 2:30 PM 4:30 PM 5:00 PM 5:30 PM 6:00 PM" at bounding box center [177, 135] width 140 height 42
click at [245, 15] on icon "close" at bounding box center [245, 16] width 4 height 4
